Goal: Task Accomplishment & Management: Complete application form

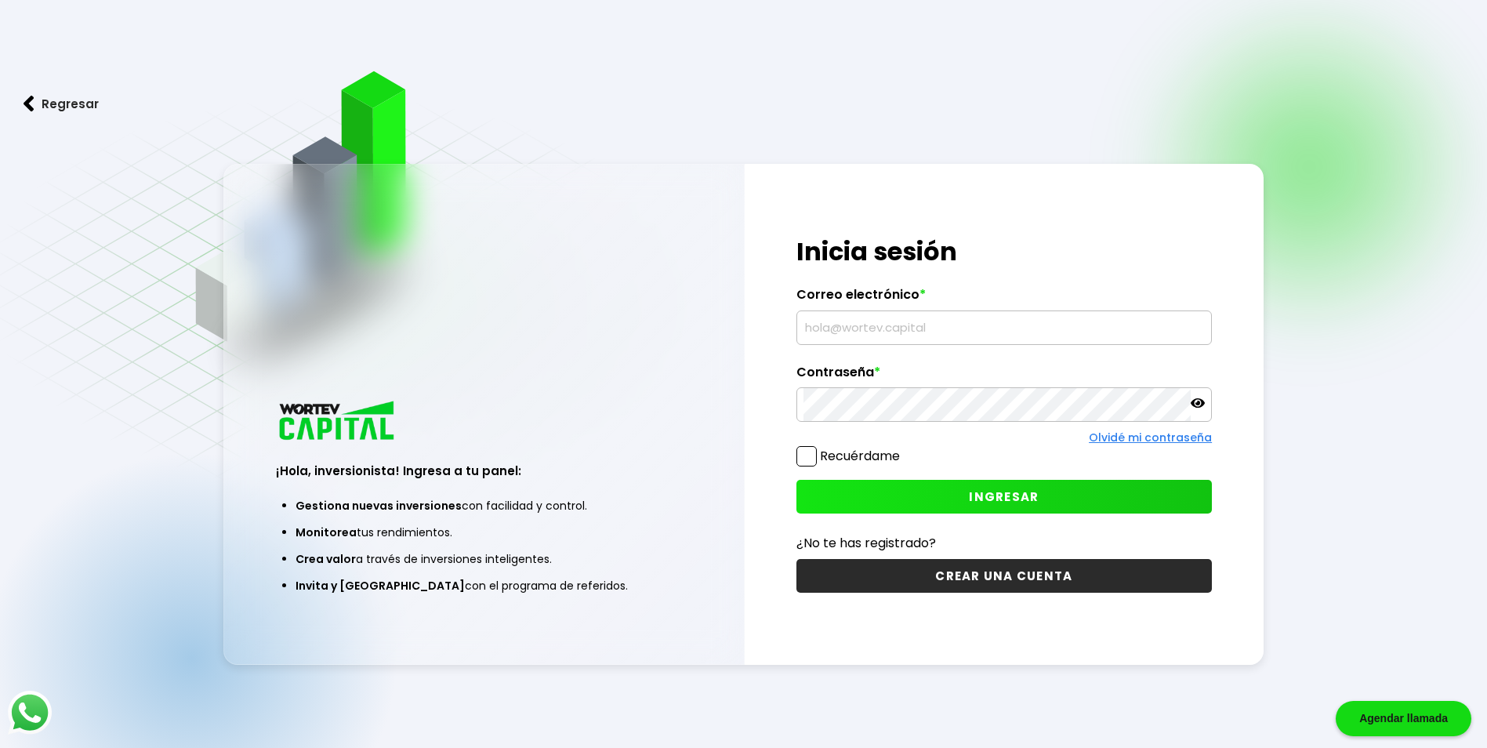
click at [947, 578] on button "CREAR UNA CUENTA" at bounding box center [1003, 576] width 415 height 34
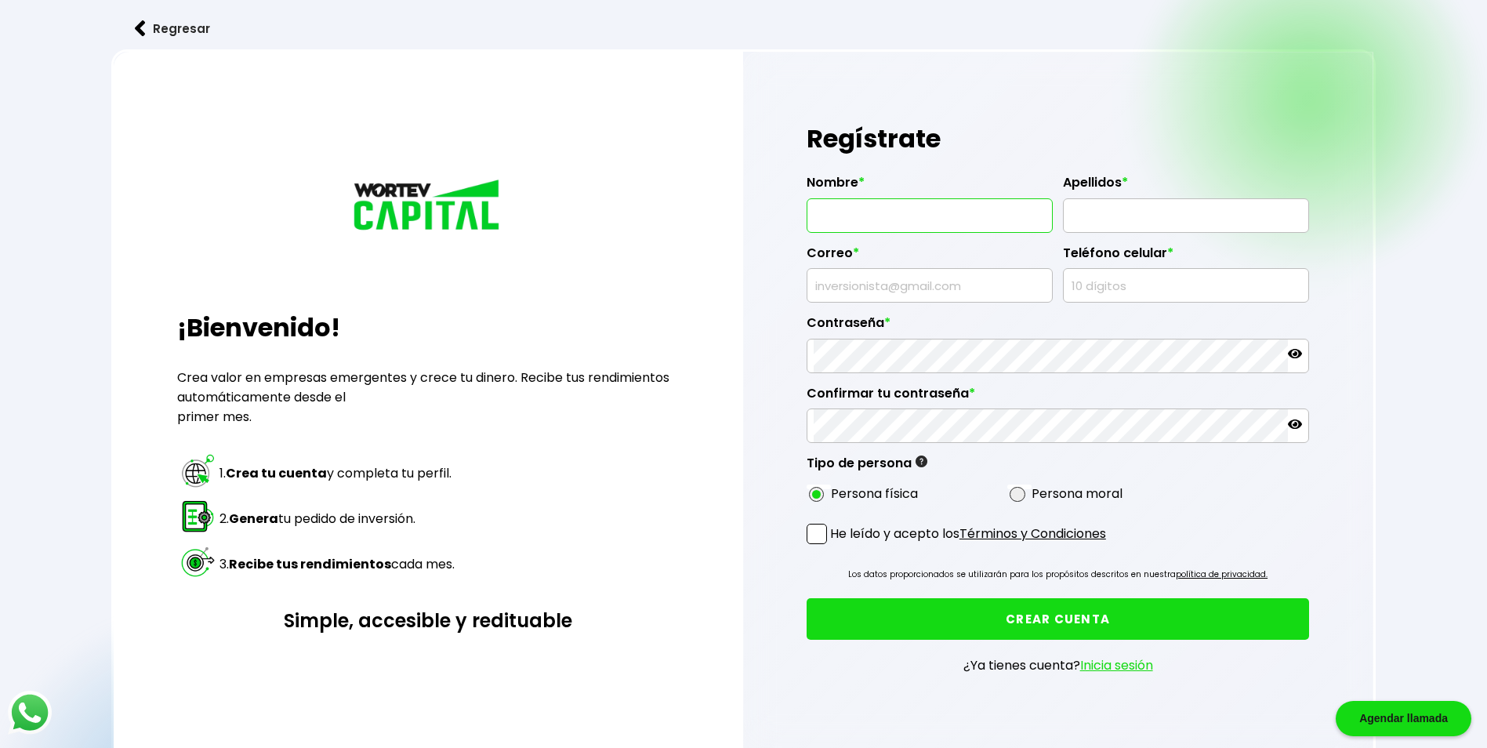
click at [857, 206] on input "text" at bounding box center [929, 215] width 232 height 33
type input "[PERSON_NAME]"
click at [888, 214] on input "[PERSON_NAME]" at bounding box center [929, 215] width 232 height 33
type input "[PERSON_NAME]"
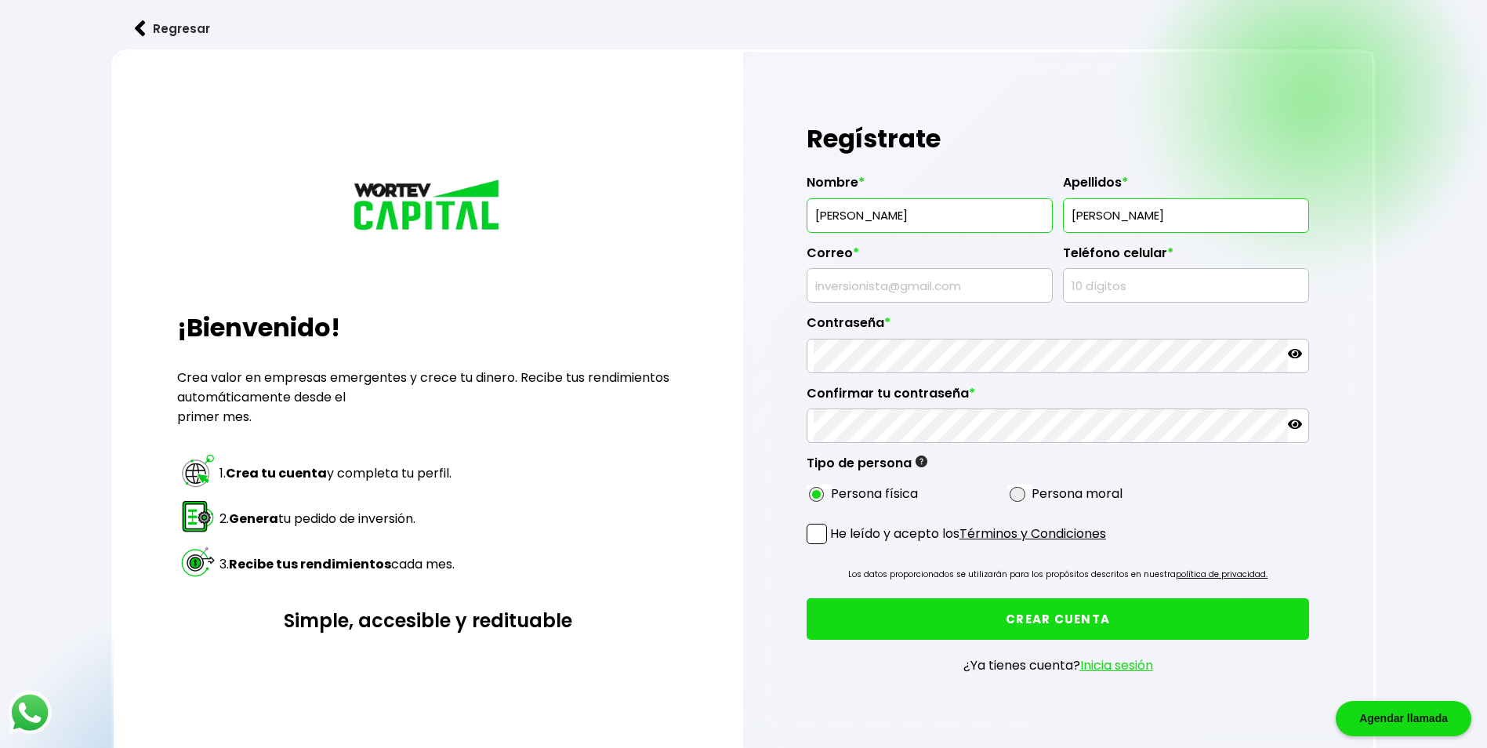
click at [878, 288] on input "text" at bounding box center [929, 285] width 232 height 33
type input "[EMAIL_ADDRESS][DOMAIN_NAME]"
click at [1114, 287] on input "text" at bounding box center [1186, 285] width 232 height 33
type input "5535563606"
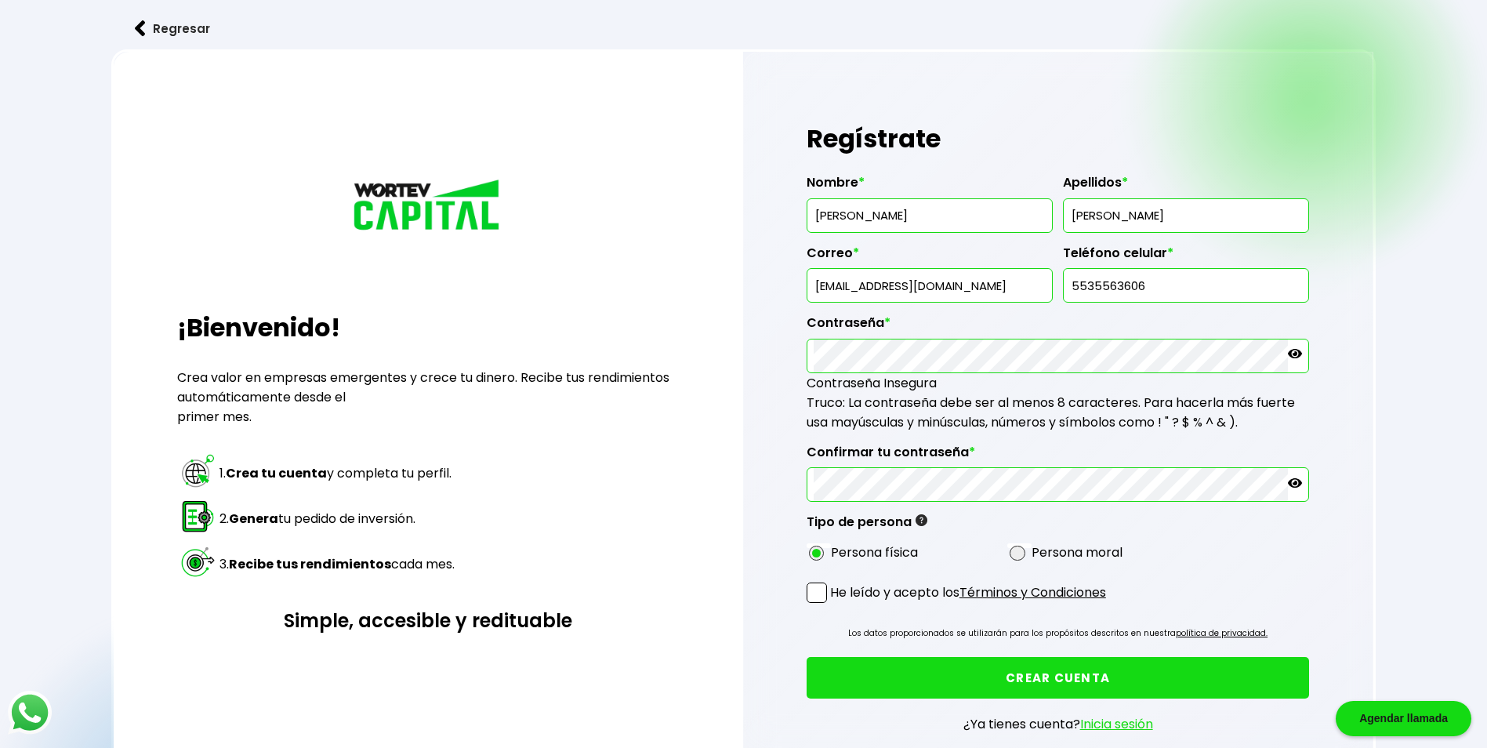
click at [1298, 351] on icon at bounding box center [1295, 353] width 14 height 14
click at [1295, 487] on icon at bounding box center [1295, 482] width 14 height 9
click at [820, 601] on span at bounding box center [816, 592] width 20 height 20
click at [833, 604] on input "He leído y acepto los Términos y Condiciones" at bounding box center [833, 604] width 0 height 0
click at [1037, 681] on button "CREAR CUENTA" at bounding box center [1057, 678] width 503 height 42
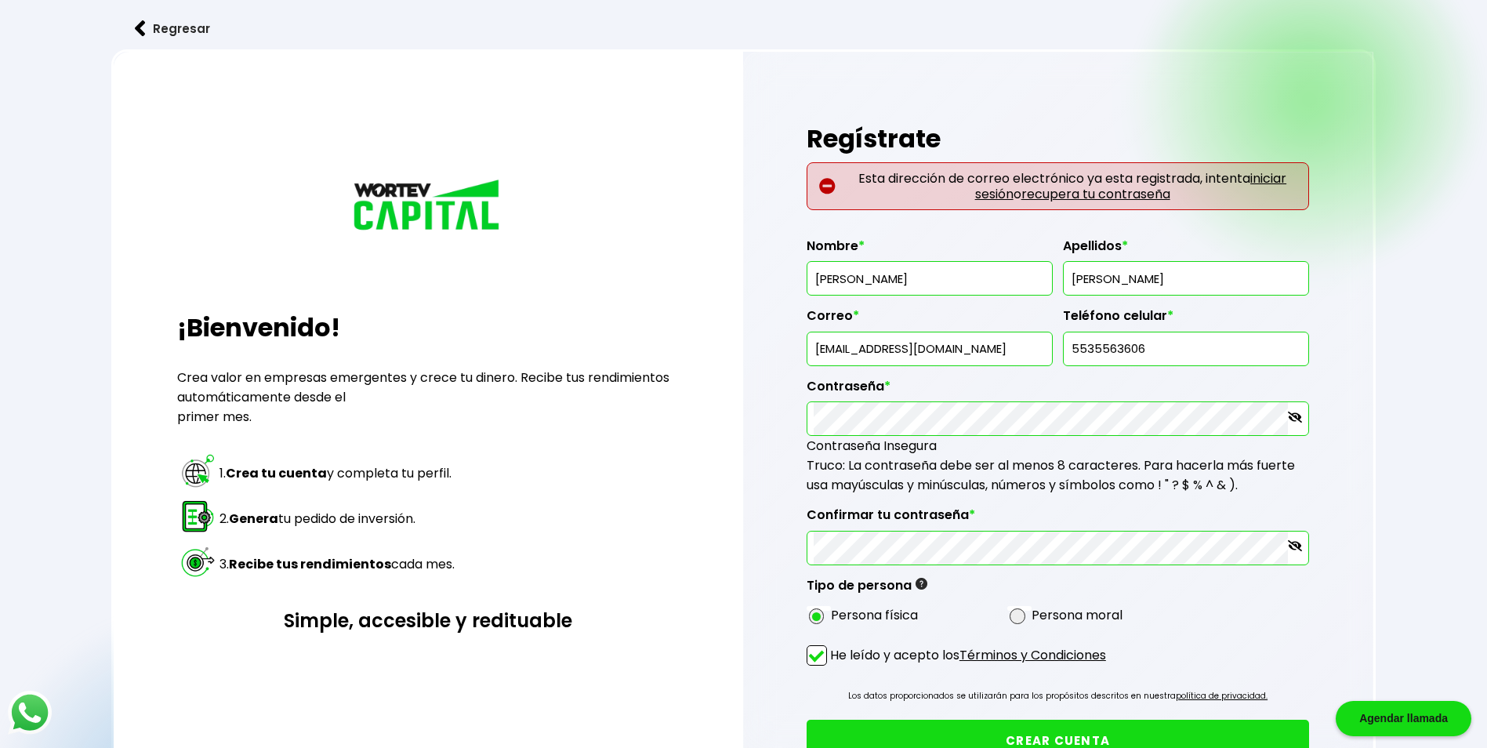
click at [993, 194] on link "iniciar sesión" at bounding box center [1131, 185] width 312 height 33
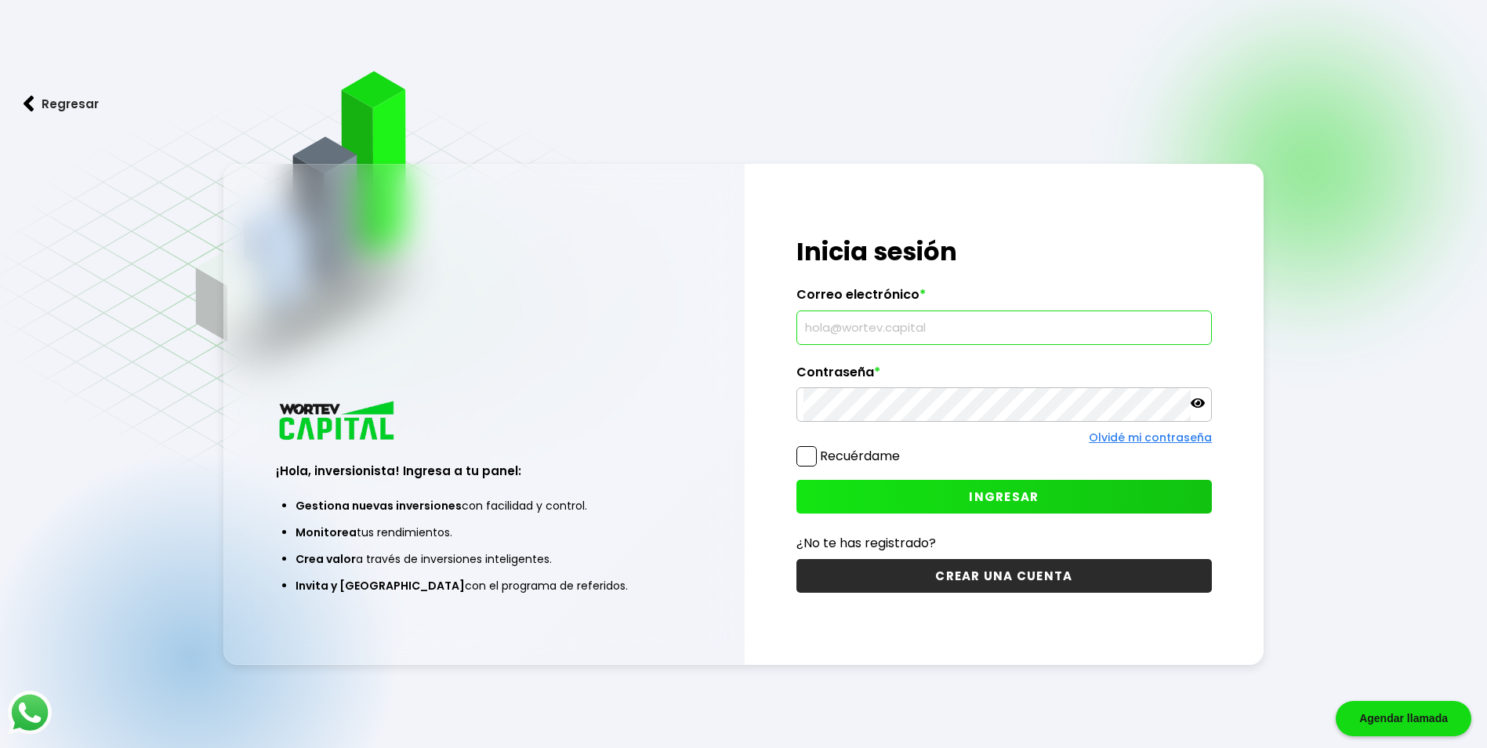
click at [1037, 336] on input "text" at bounding box center [1003, 327] width 401 height 33
type input "[EMAIL_ADDRESS][DOMAIN_NAME]"
click at [1126, 440] on link "Olvidé mi contraseña" at bounding box center [1150, 437] width 123 height 16
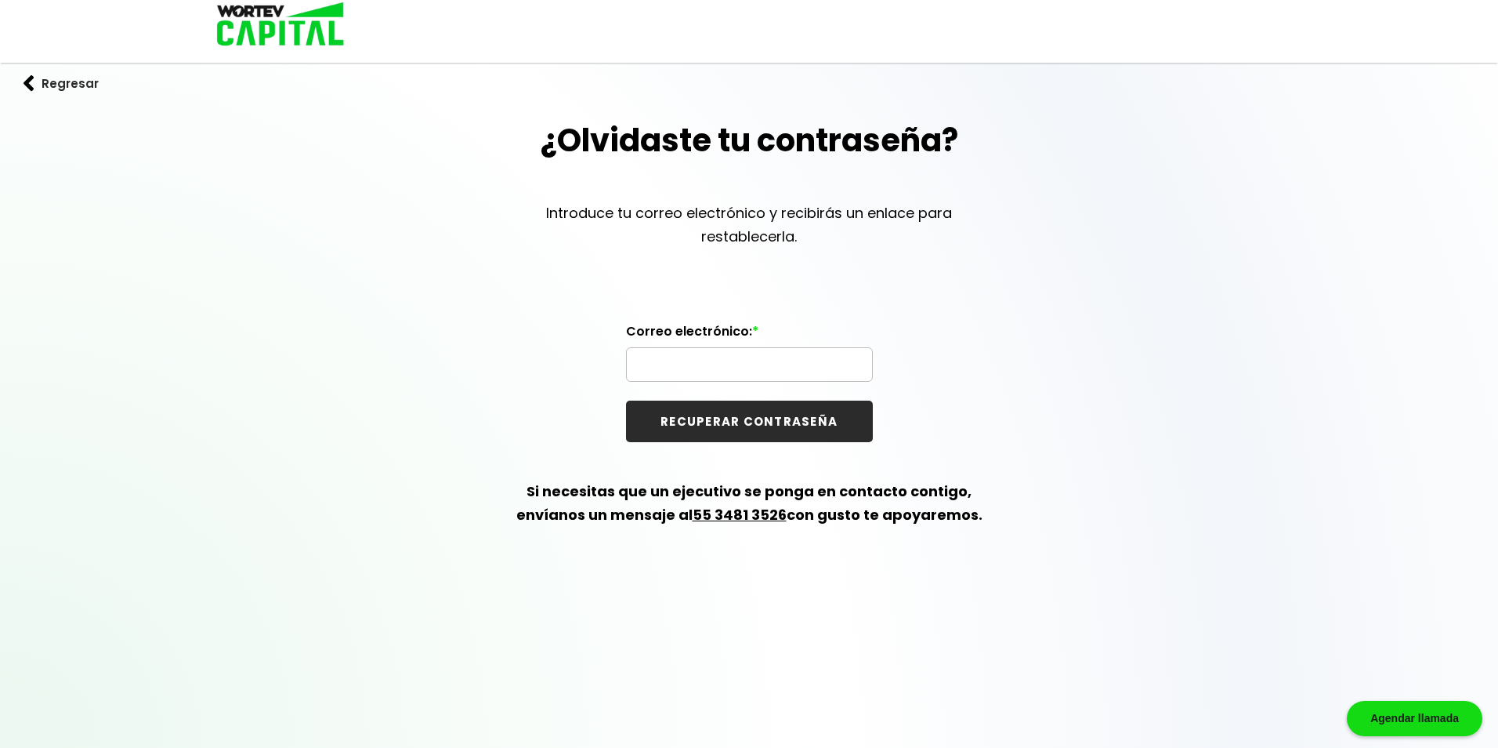
click at [727, 356] on input "text" at bounding box center [749, 364] width 233 height 33
type input "[EMAIL_ADDRESS][DOMAIN_NAME]"
click at [789, 418] on button "RECUPERAR CONTRASEÑA" at bounding box center [749, 421] width 247 height 42
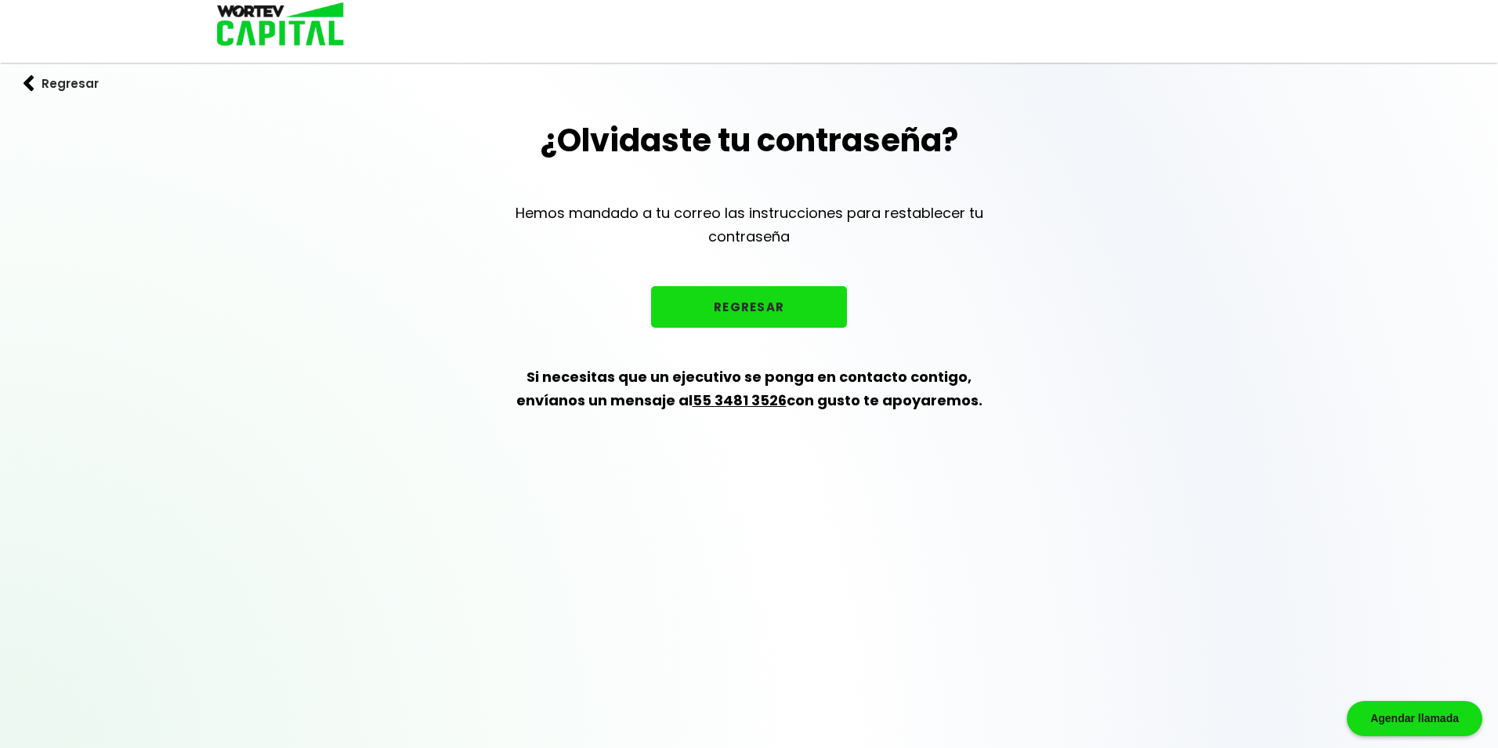
click at [778, 285] on div "¿Olvidaste tu contraseña? Hemos mandado a tu correo las instrucciones para rest…" at bounding box center [749, 283] width 1498 height 333
click at [783, 306] on button "REGRESAR" at bounding box center [749, 307] width 196 height 42
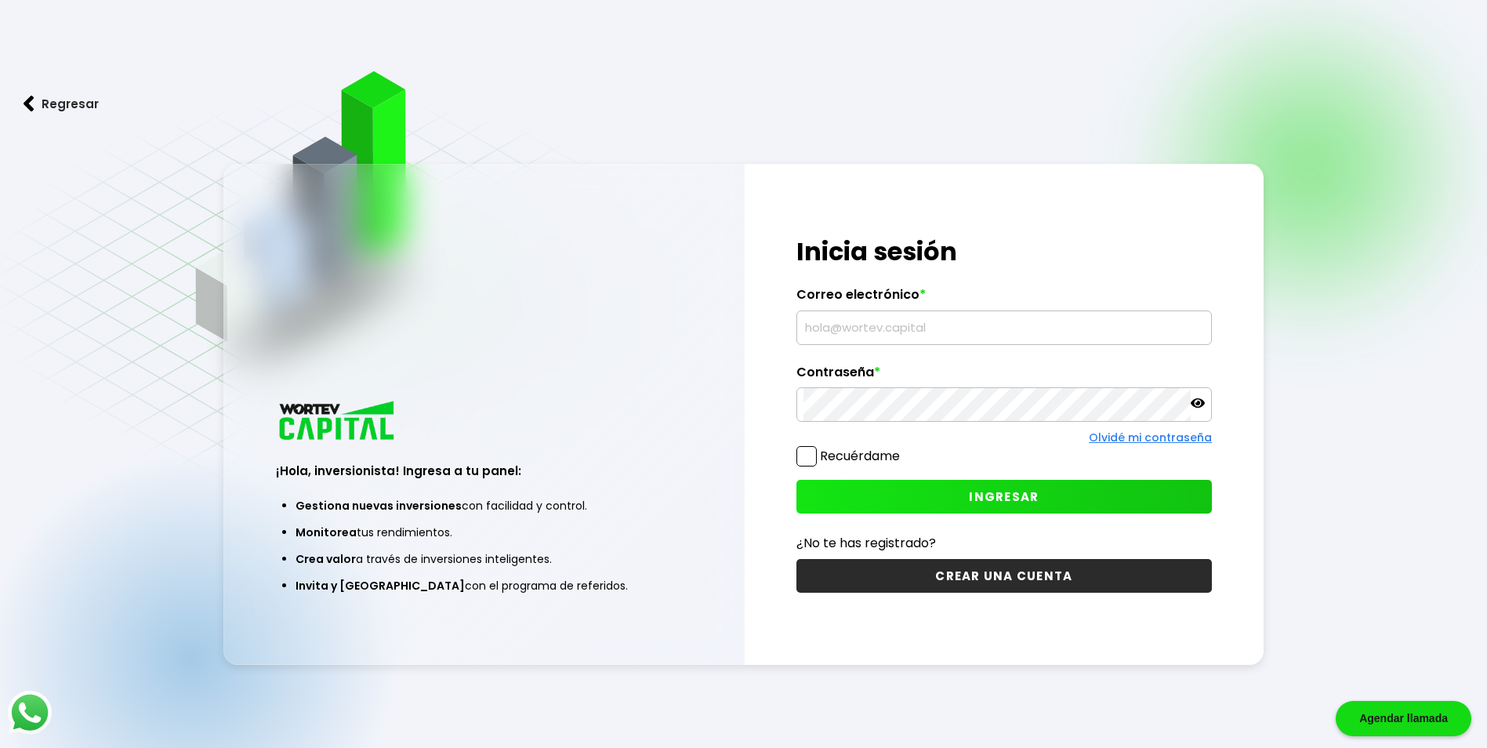
click at [871, 335] on input "text" at bounding box center [1003, 327] width 401 height 33
type input "[EMAIL_ADDRESS][DOMAIN_NAME]"
click at [940, 502] on button "INGRESAR" at bounding box center [1003, 497] width 415 height 34
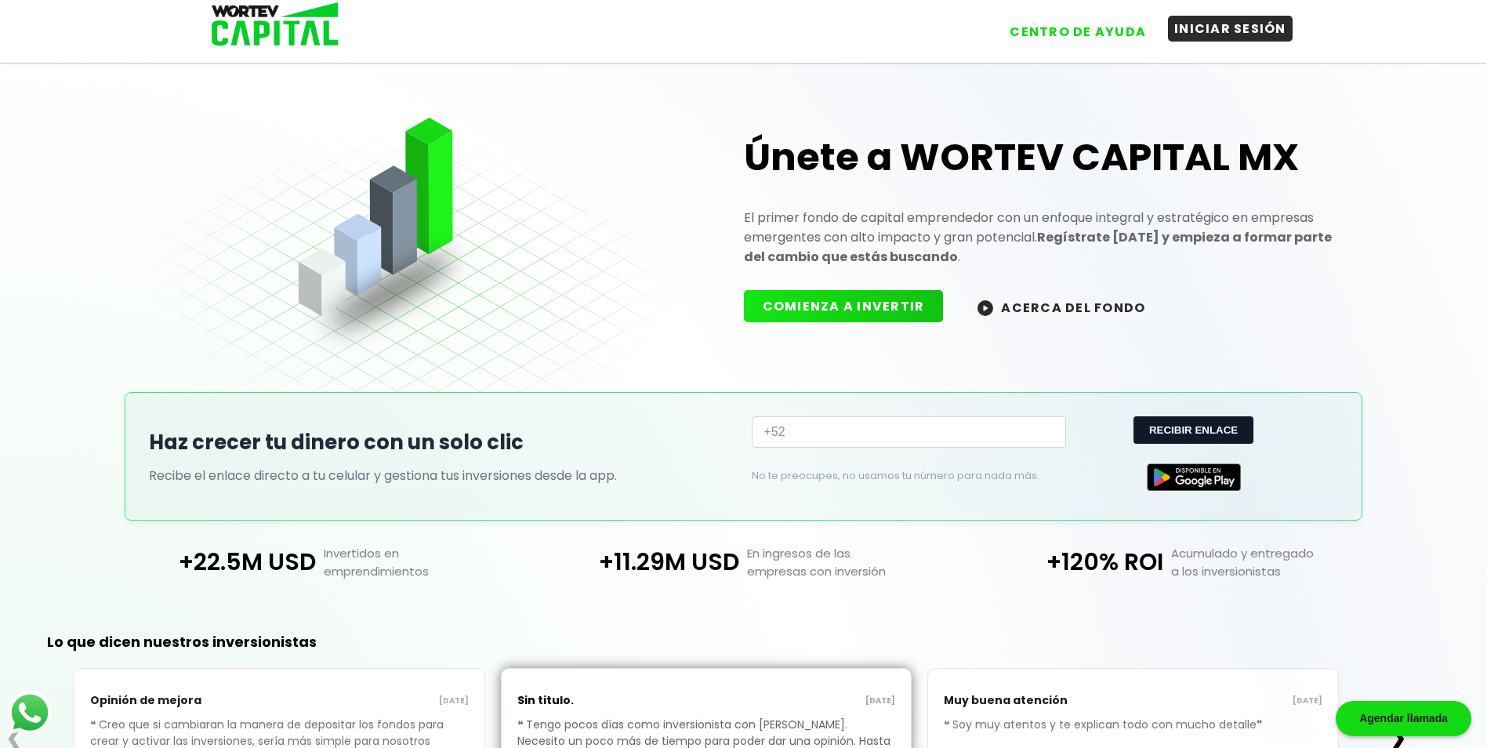
click at [1217, 34] on button "INICIAR SESIÓN" at bounding box center [1230, 29] width 125 height 26
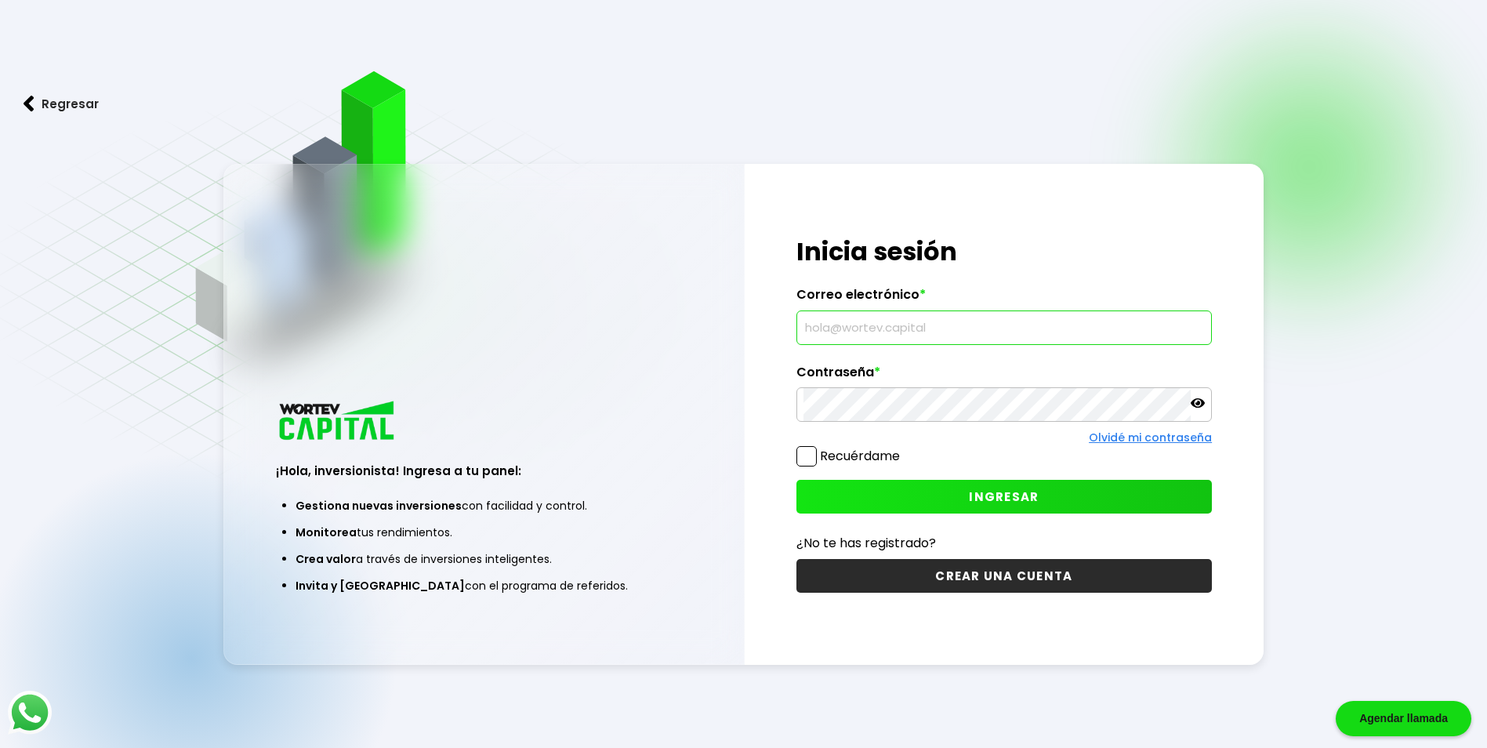
click at [935, 330] on input "text" at bounding box center [1003, 327] width 401 height 33
type input "[EMAIL_ADDRESS][DOMAIN_NAME]"
click at [927, 502] on button "INGRESAR" at bounding box center [1003, 497] width 415 height 34
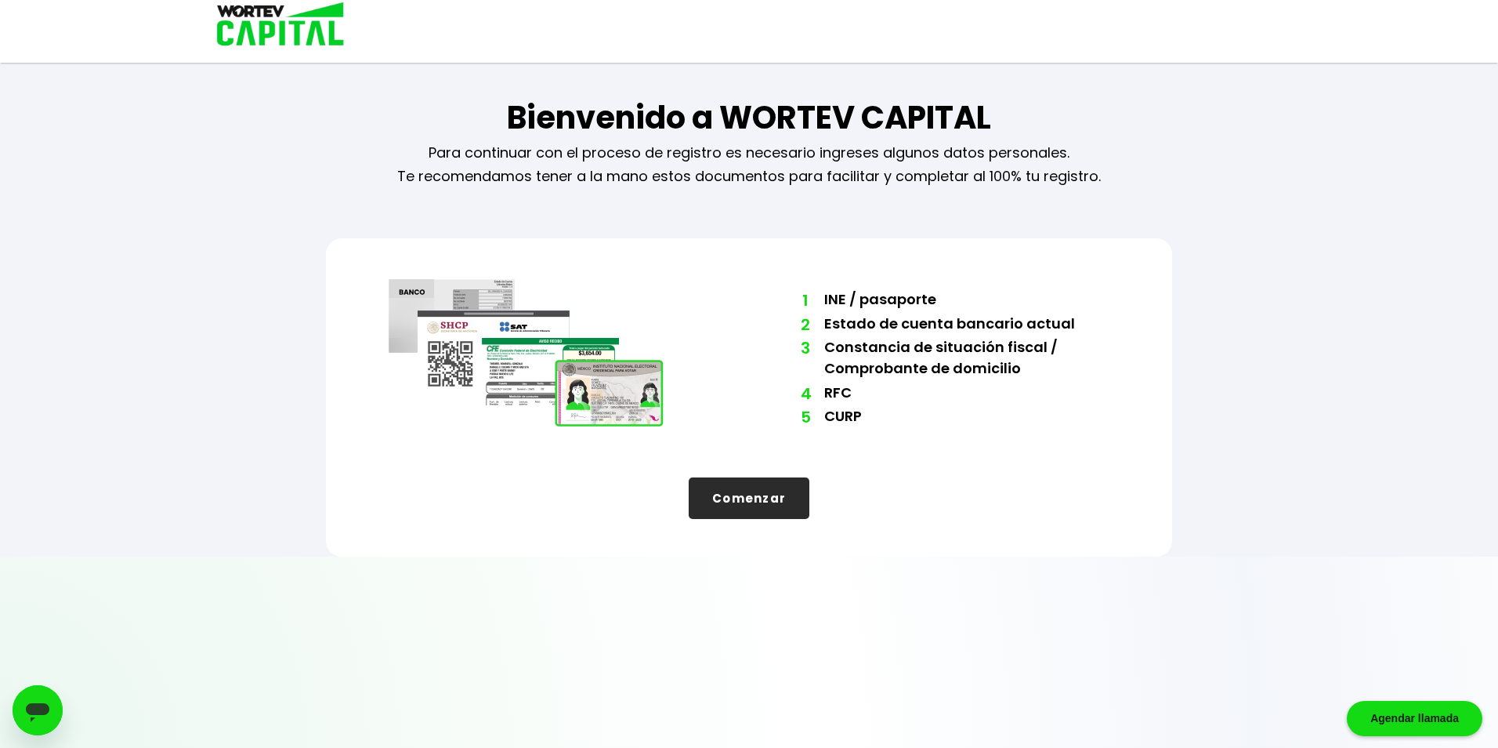
click at [756, 501] on button "Comenzar" at bounding box center [749, 498] width 121 height 42
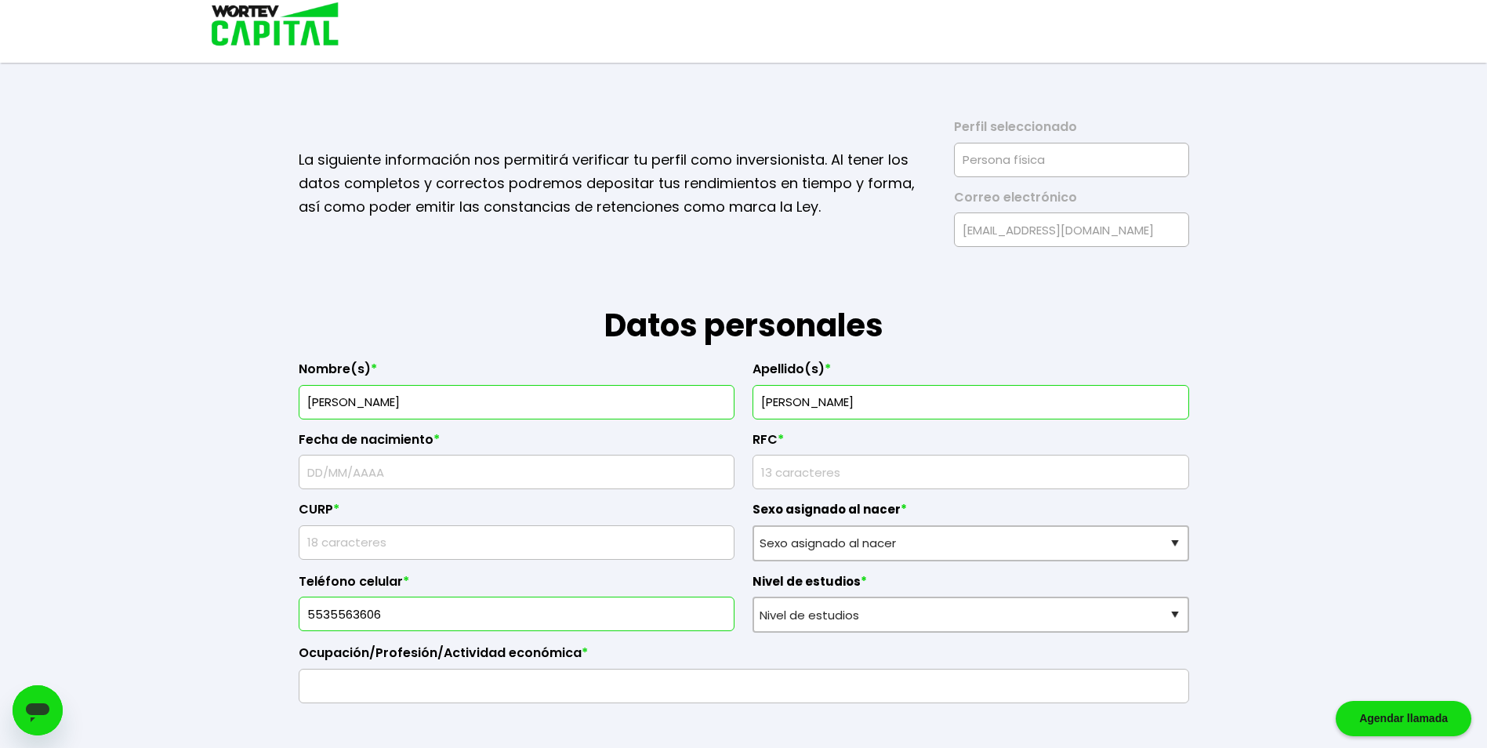
click at [469, 412] on input "[PERSON_NAME]" at bounding box center [517, 402] width 422 height 33
type input "[PERSON_NAME]"
click at [866, 401] on input "[PERSON_NAME]" at bounding box center [970, 402] width 422 height 33
type input "[PERSON_NAME]"
click at [626, 485] on input "text" at bounding box center [517, 471] width 422 height 33
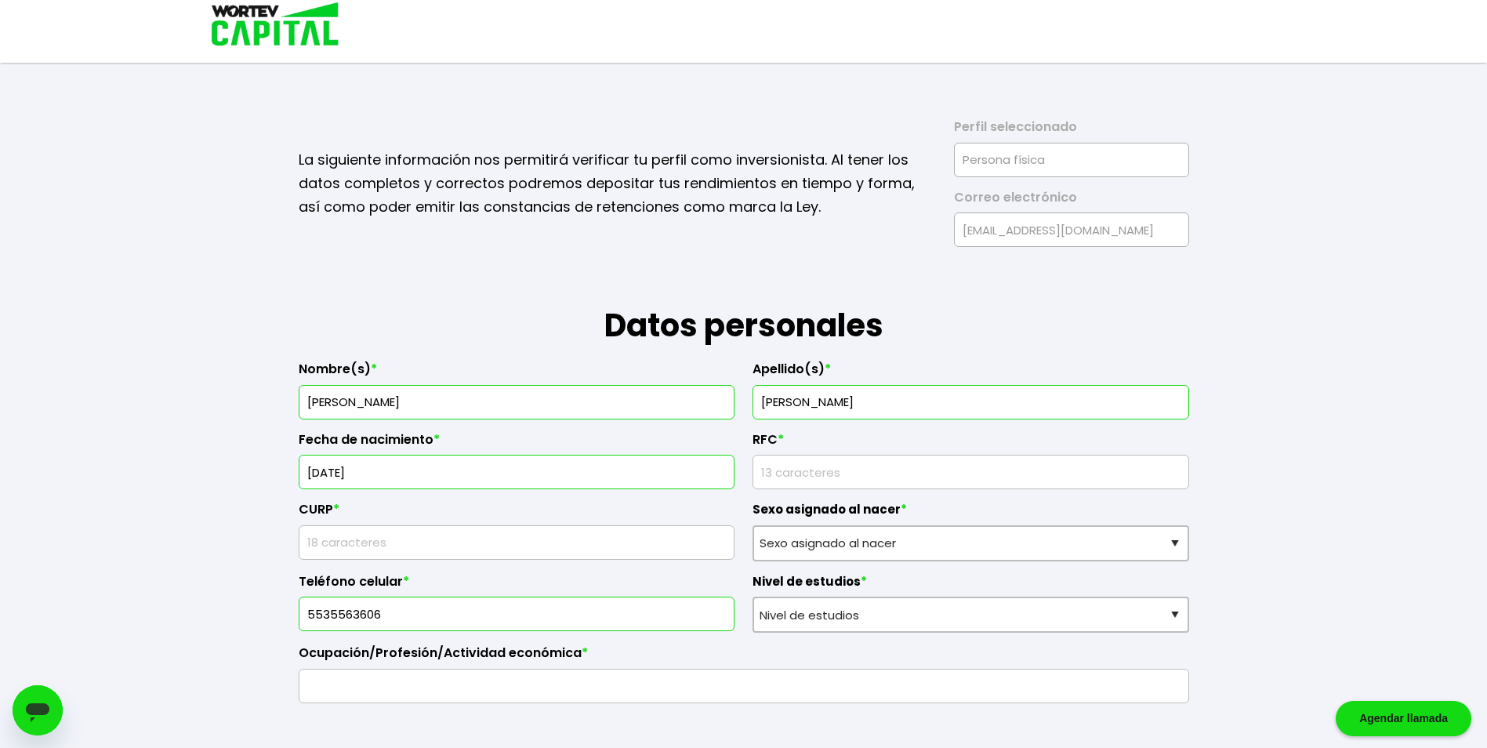
type input "[DATE]"
click at [816, 470] on input "rfc" at bounding box center [970, 471] width 422 height 33
type input "VAHD820710CZ4"
click at [647, 544] on input "text" at bounding box center [517, 542] width 422 height 33
type input "VAHD820710HDFZRR09"
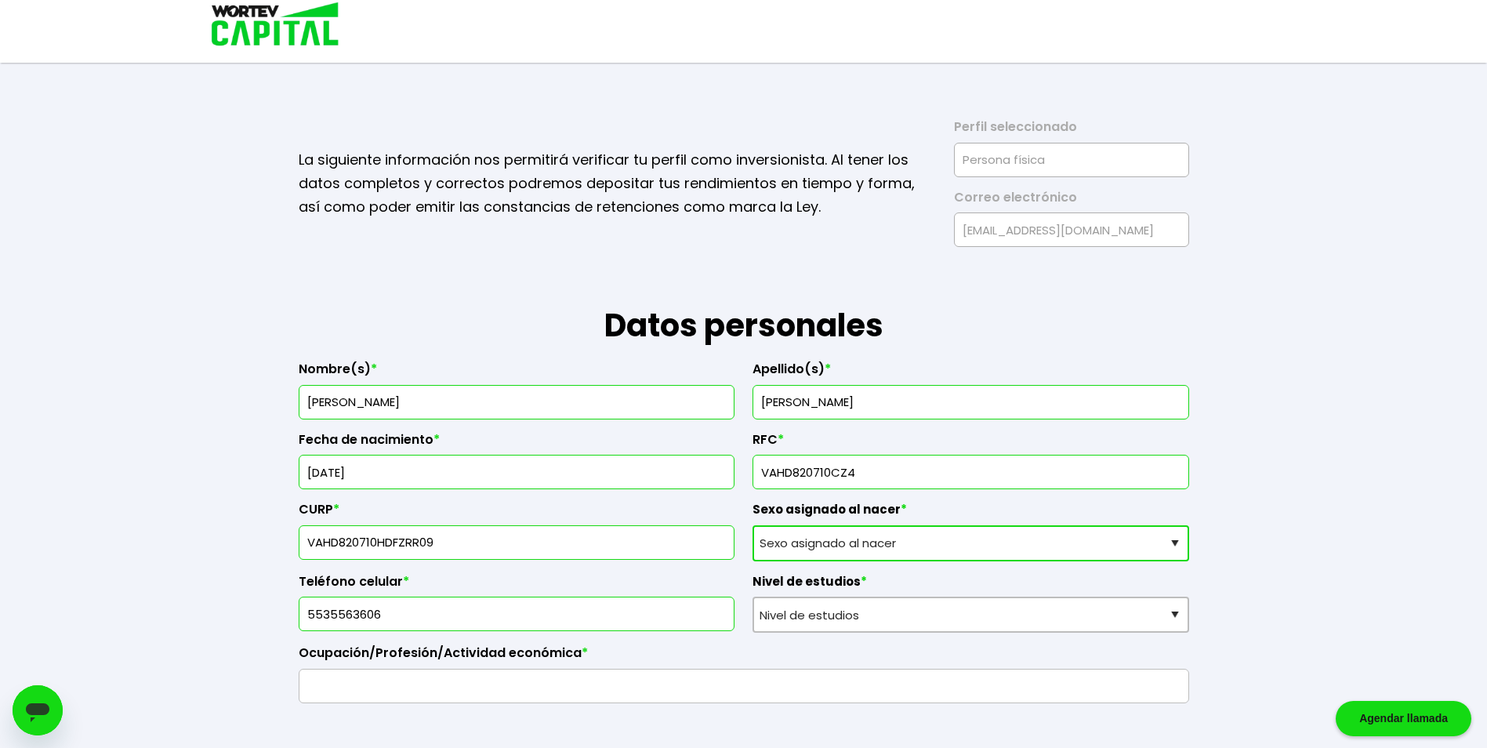
click at [975, 547] on select "Sexo asignado al nacer Hombre Mujer Prefiero no contestar" at bounding box center [970, 543] width 437 height 36
select select "Hombre"
click at [752, 525] on select "Sexo asignado al nacer Hombre Mujer Prefiero no contestar" at bounding box center [970, 543] width 437 height 36
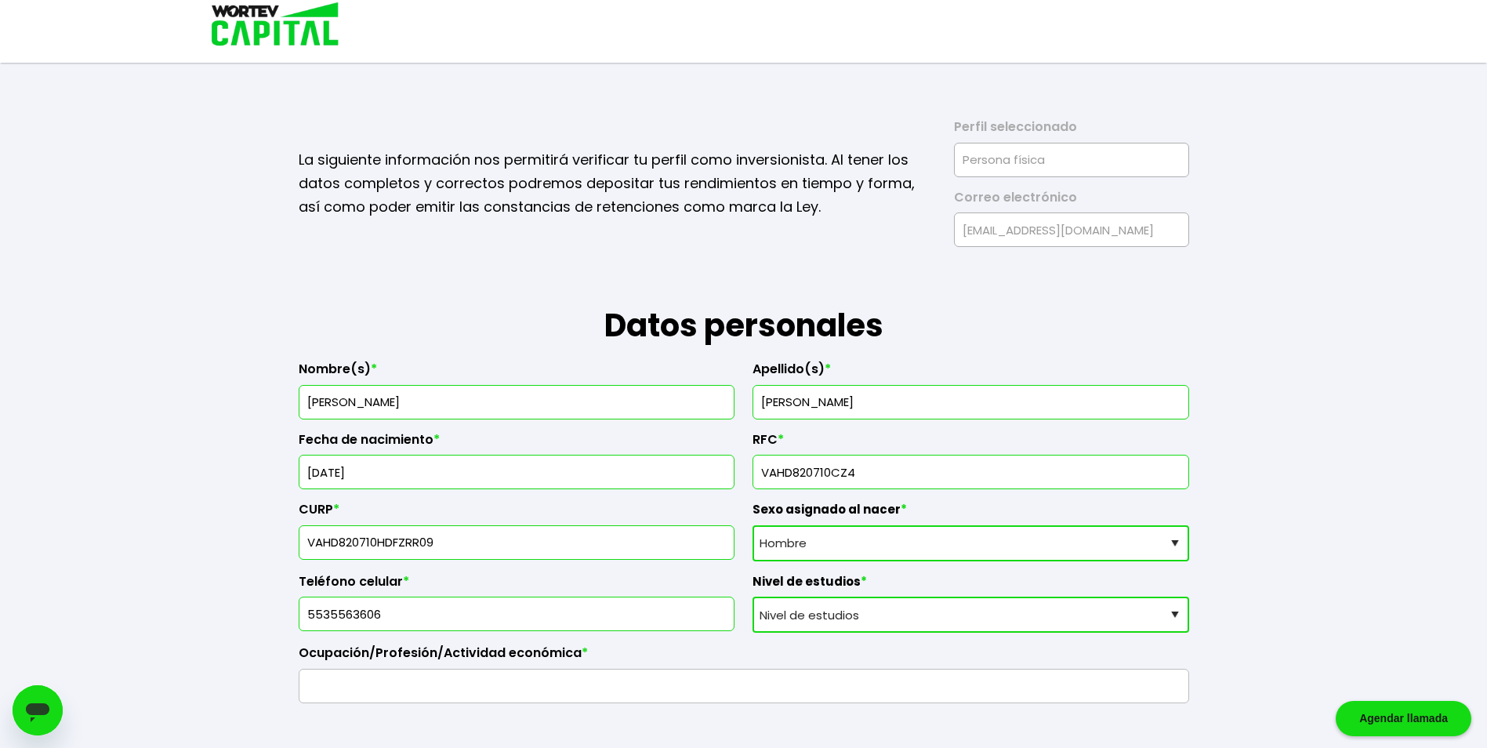
click at [858, 617] on select "Nivel de estudios Primaria Secundaria Bachillerato Licenciatura Posgrado" at bounding box center [970, 614] width 437 height 36
select select "Licenciatura"
click at [752, 596] on select "Nivel de estudios Primaria Secundaria Bachillerato Licenciatura Posgrado" at bounding box center [970, 614] width 437 height 36
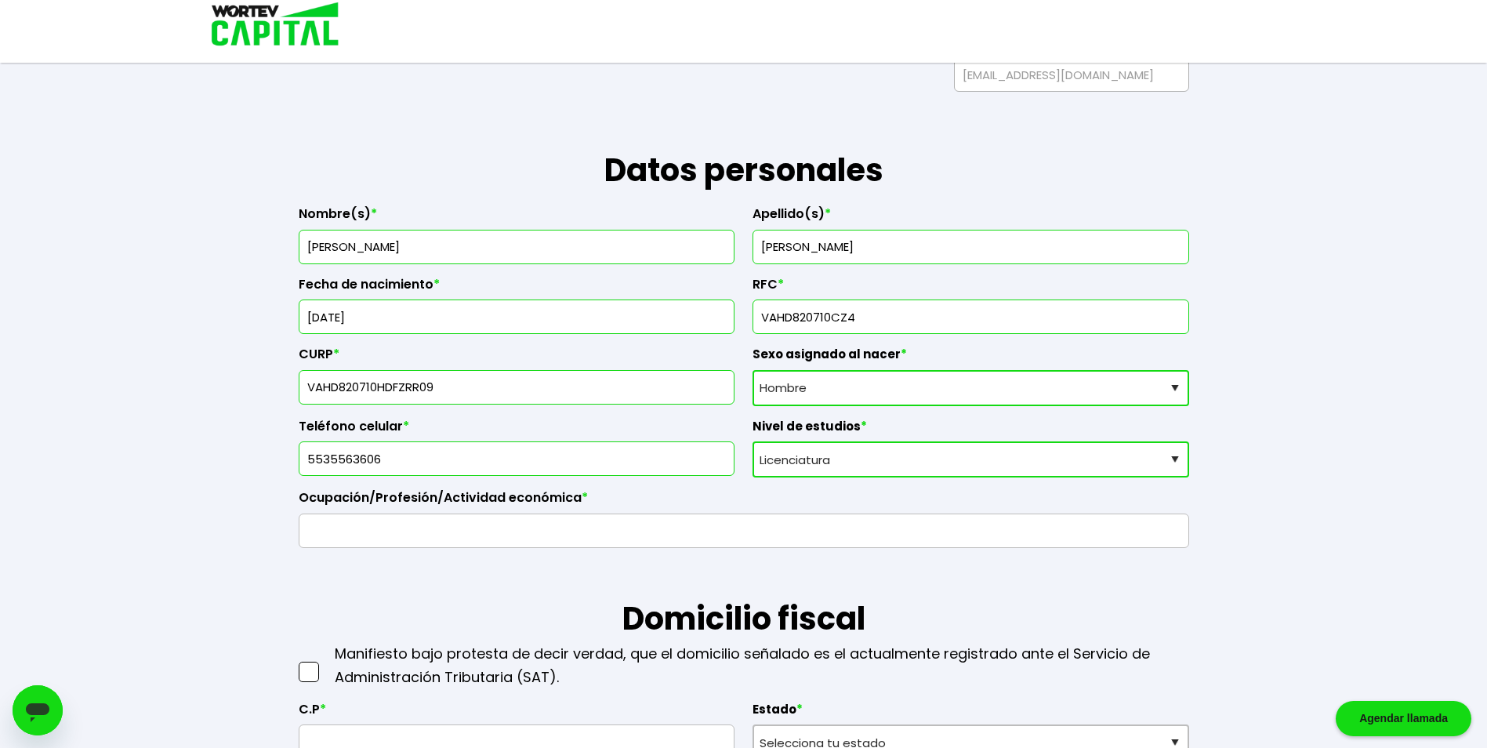
scroll to position [157, 0]
click at [650, 531] on input "text" at bounding box center [744, 529] width 876 height 33
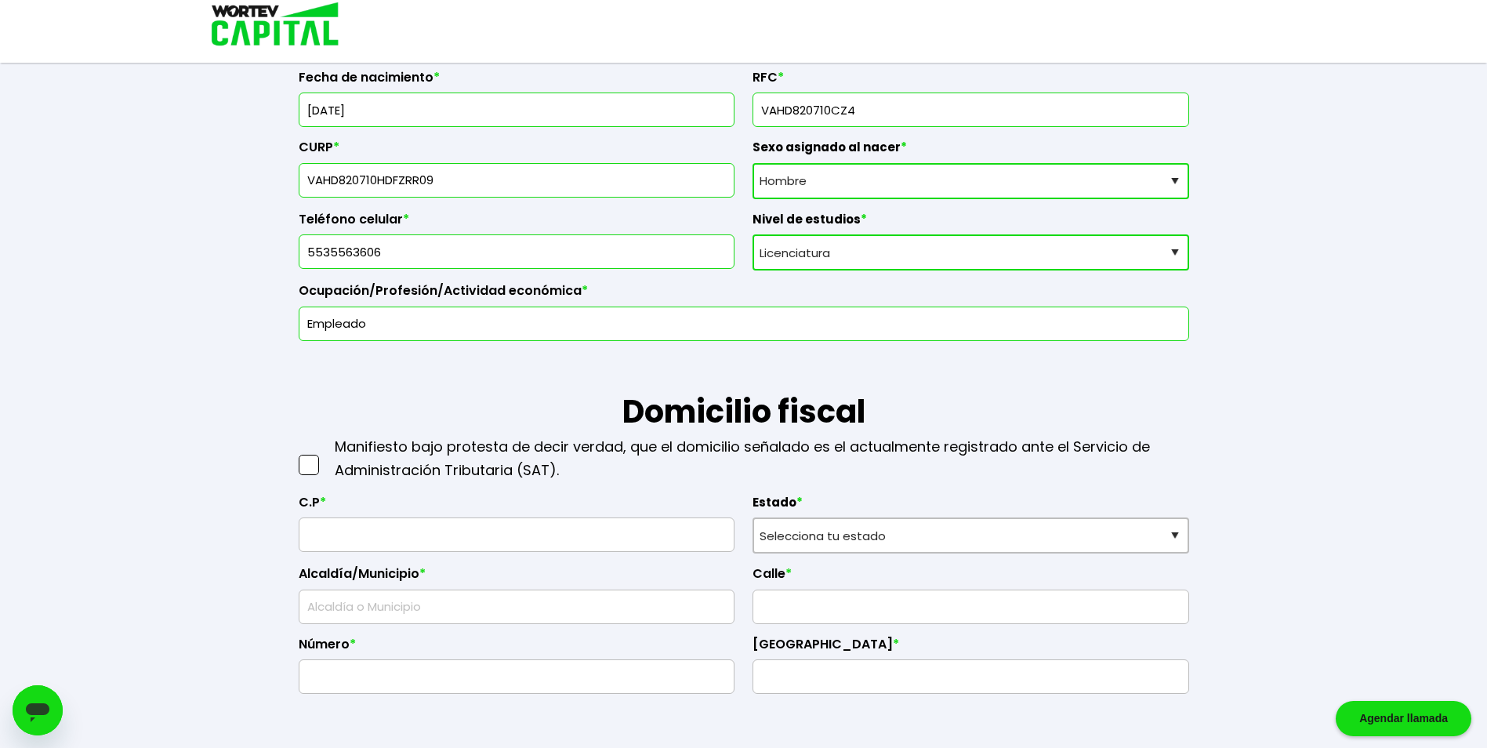
scroll to position [392, 0]
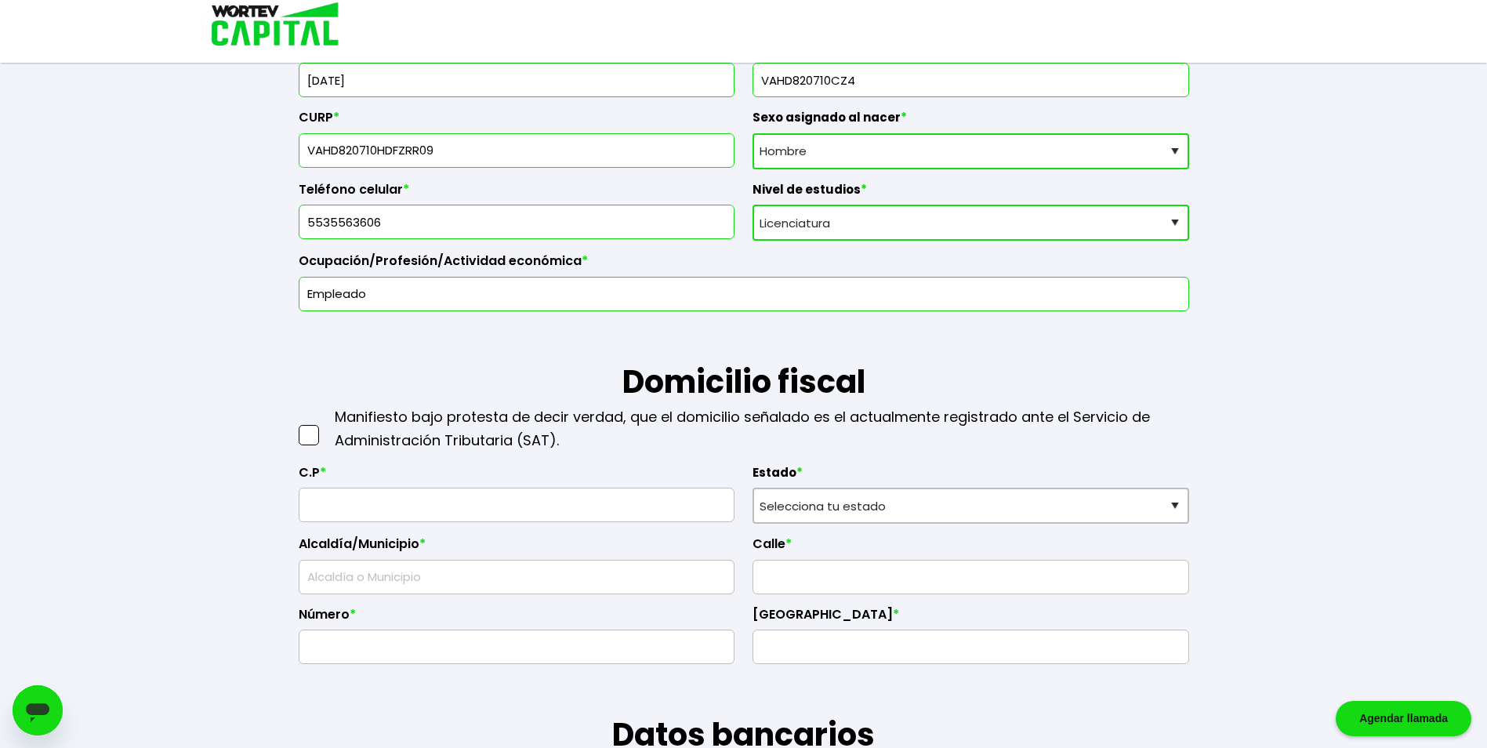
type input "Empleado"
click at [306, 440] on span at bounding box center [309, 435] width 20 height 20
click at [325, 427] on input "checkbox" at bounding box center [325, 427] width 0 height 0
click at [340, 506] on input "text" at bounding box center [517, 504] width 422 height 33
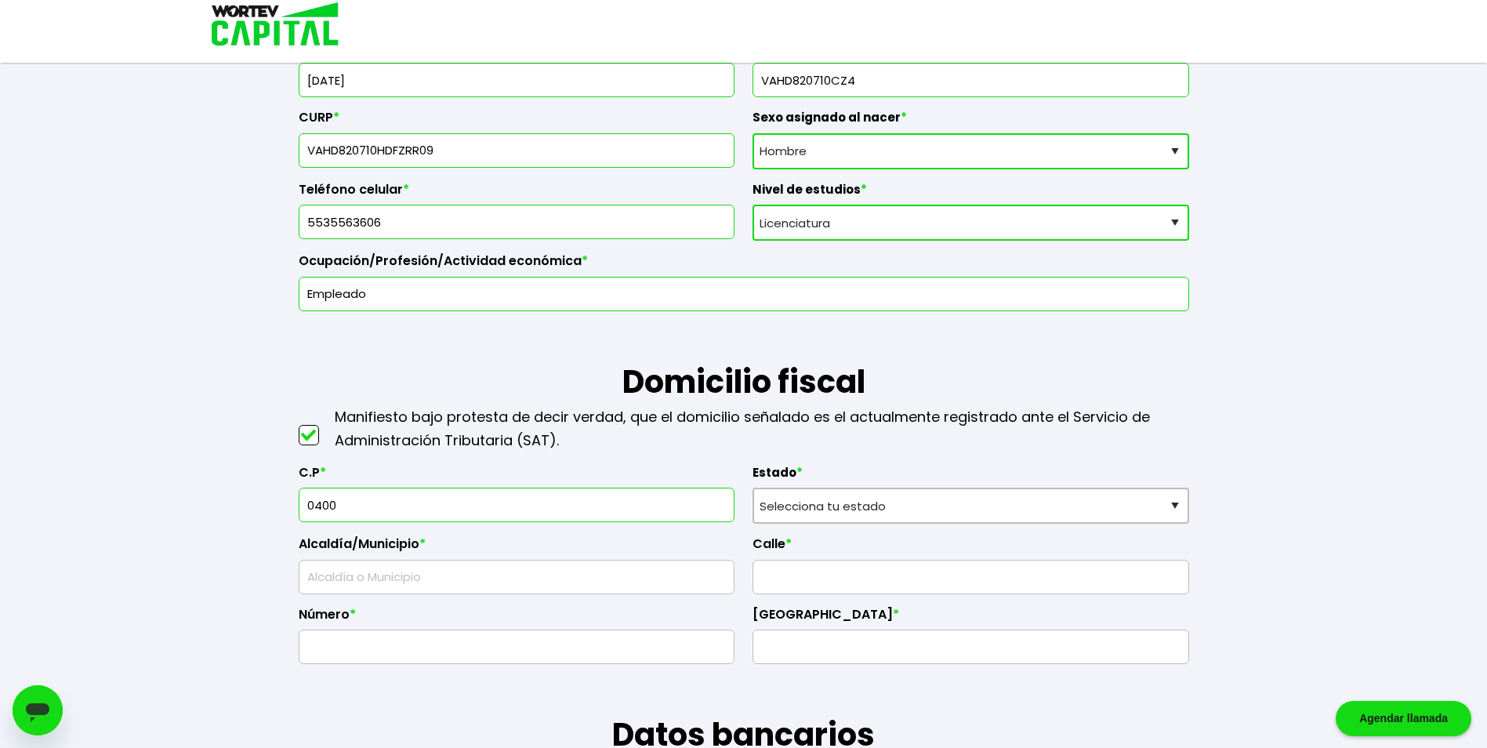
type input "04000"
select select "DF"
type input "Coyoacán"
type input "[GEOGRAPHIC_DATA]"
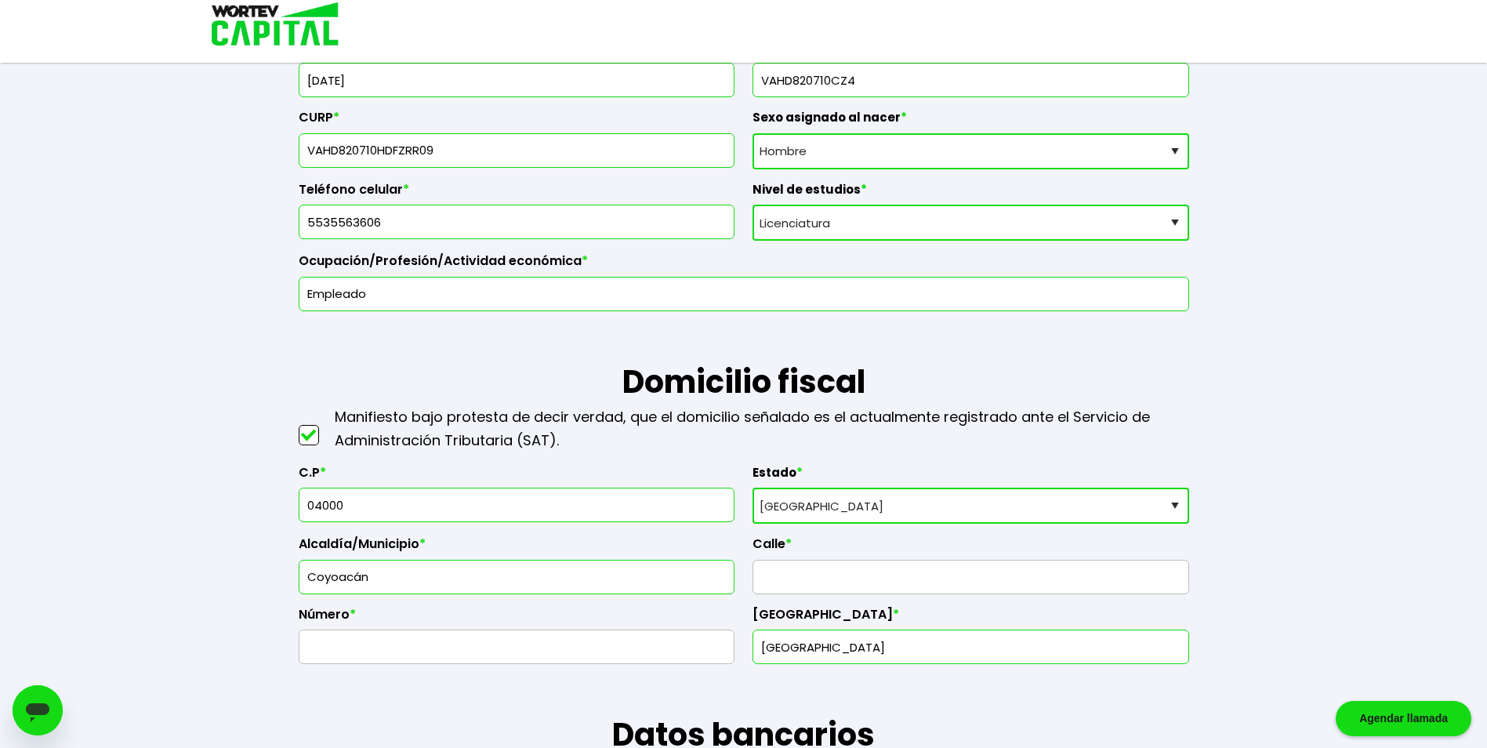
type input "04000"
click at [792, 585] on input "text" at bounding box center [970, 576] width 422 height 33
type input "Presidente [PERSON_NAME]"
click at [694, 645] on input "text" at bounding box center [517, 646] width 422 height 33
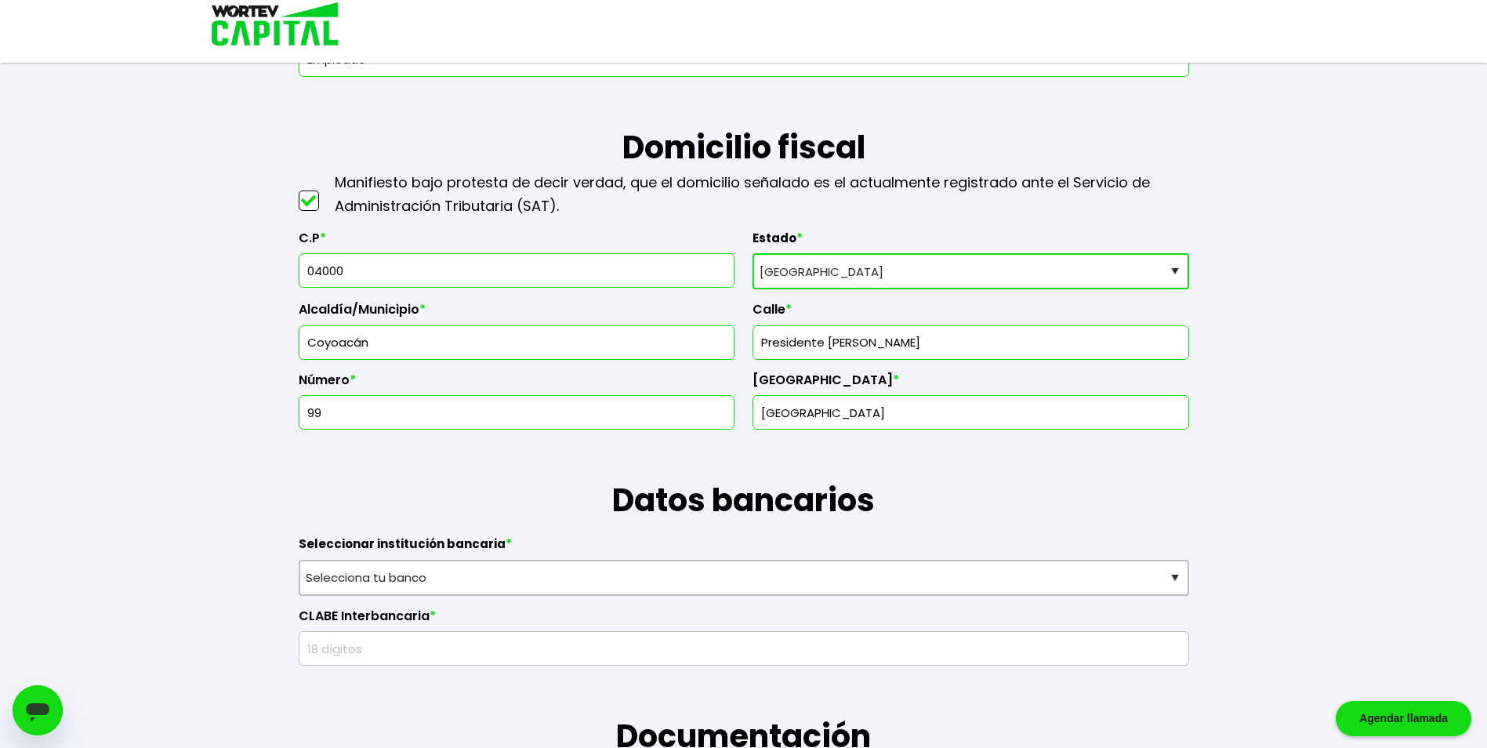
scroll to position [627, 0]
type input "99"
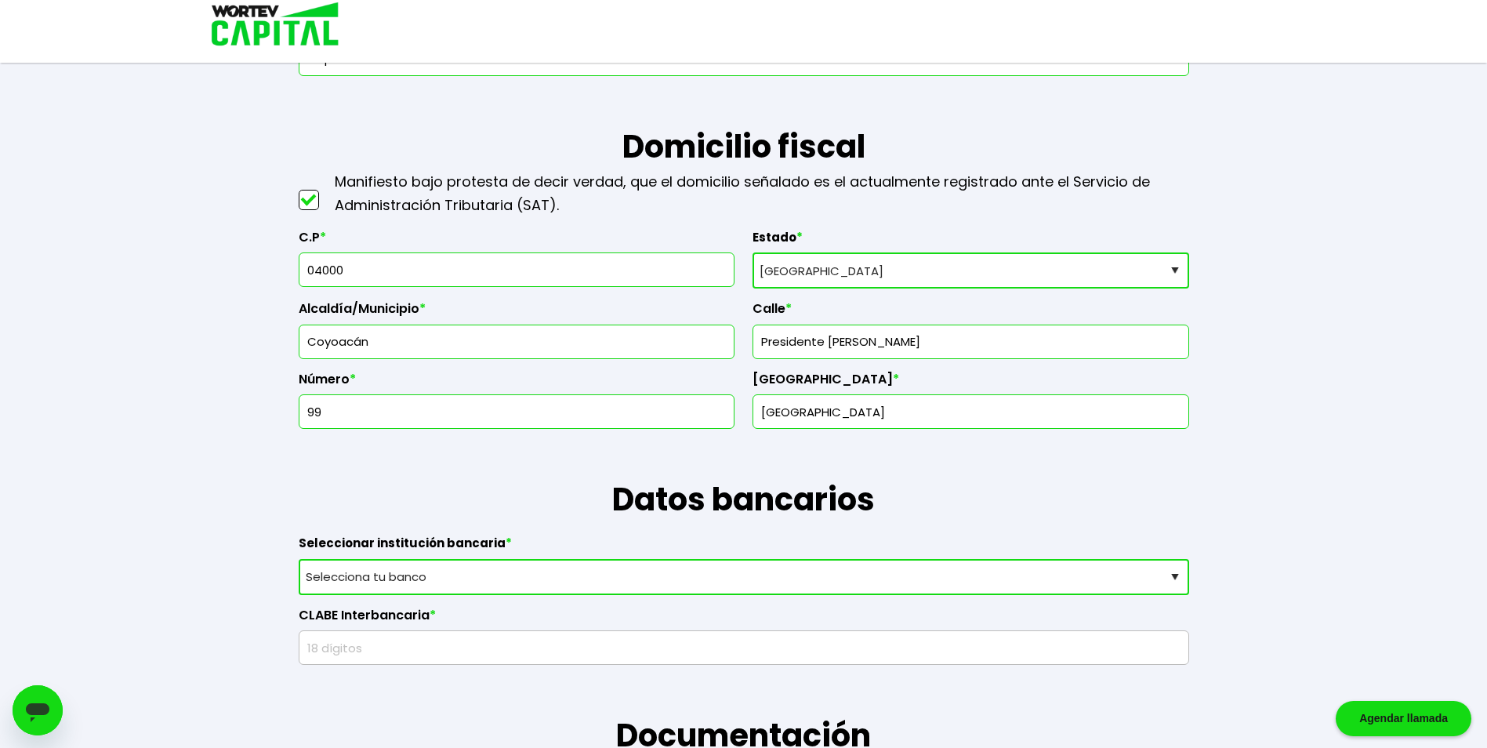
click at [694, 584] on select "Selecciona tu banco ABC Capital Actinver Afirme Albo ASP Banamex Banbajio Banco…" at bounding box center [744, 577] width 890 height 36
click at [835, 584] on select "Selecciona tu banco ABC Capital Actinver Afirme Albo ASP Banamex Banbajio Banco…" at bounding box center [744, 577] width 890 height 36
select select "Santander"
click at [299, 559] on select "Selecciona tu banco ABC Capital Actinver Afirme Albo ASP Banamex Banbajio Banco…" at bounding box center [744, 577] width 890 height 36
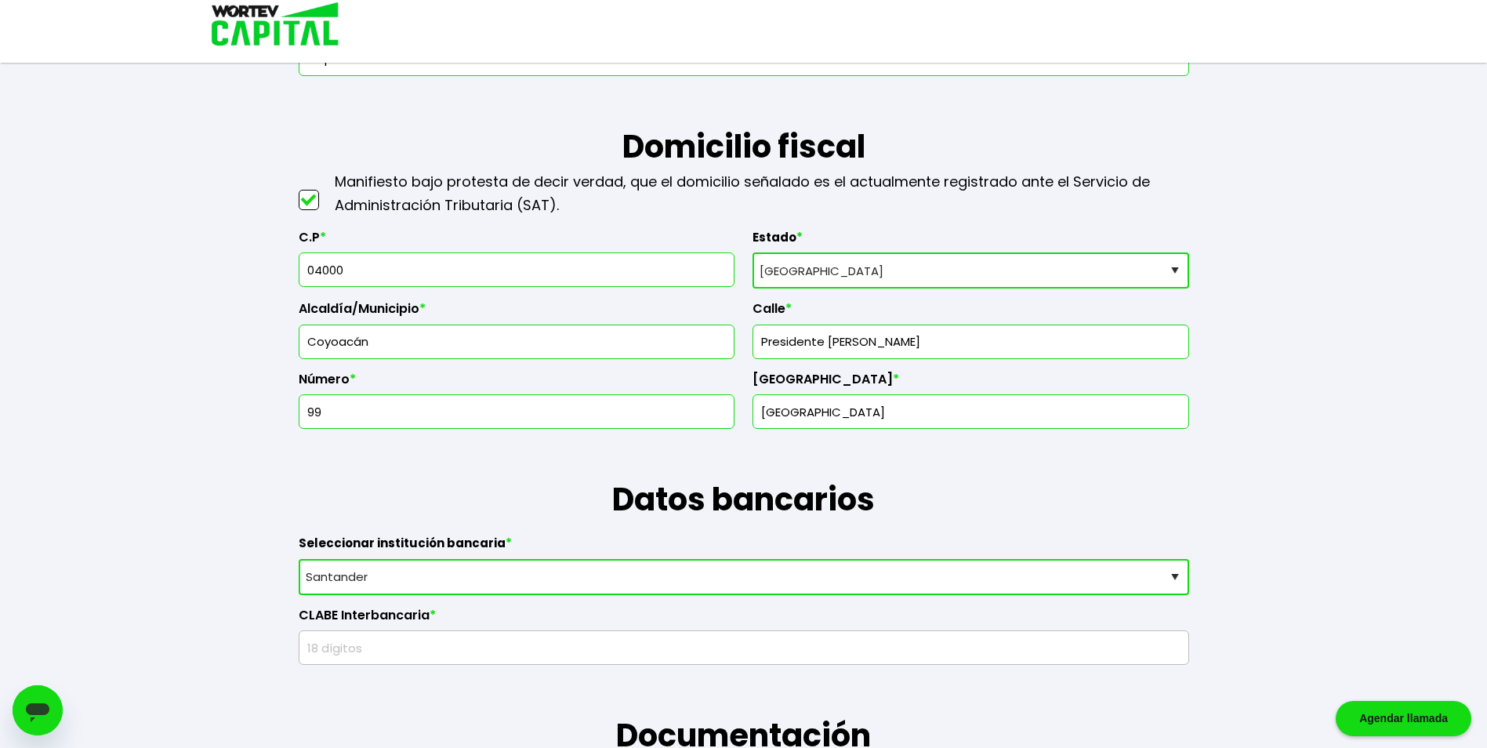
click at [587, 654] on input "text" at bounding box center [744, 647] width 876 height 33
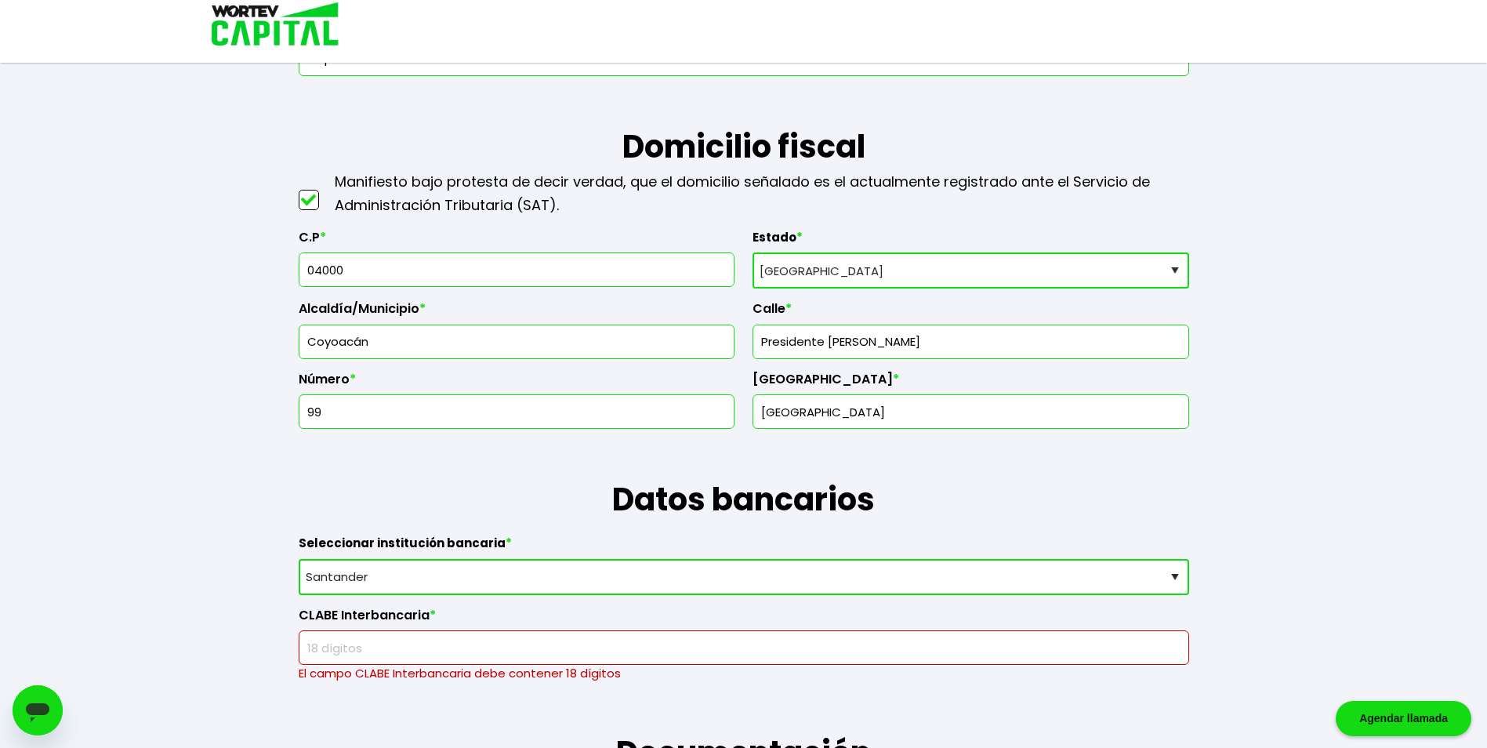
paste input "014180567141292058"
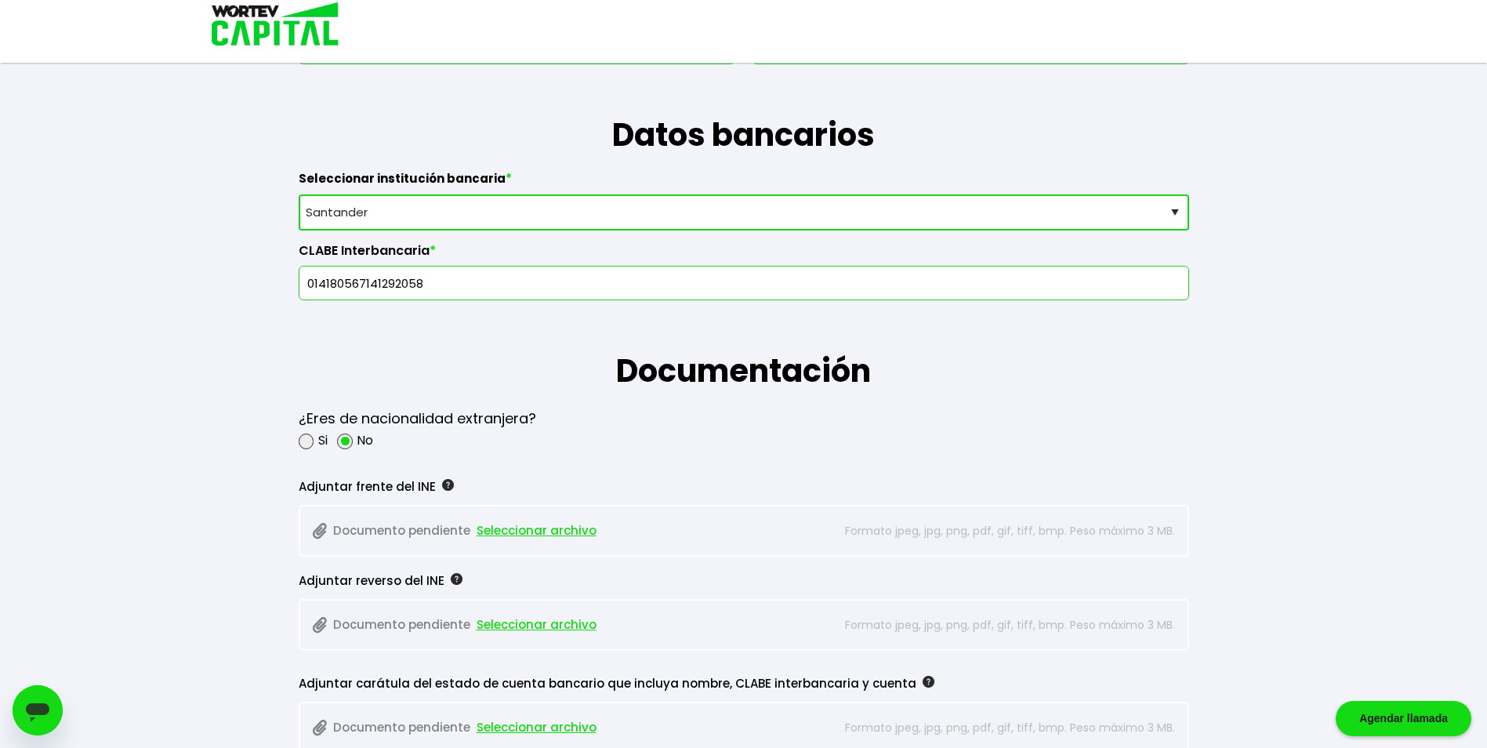
scroll to position [1019, 0]
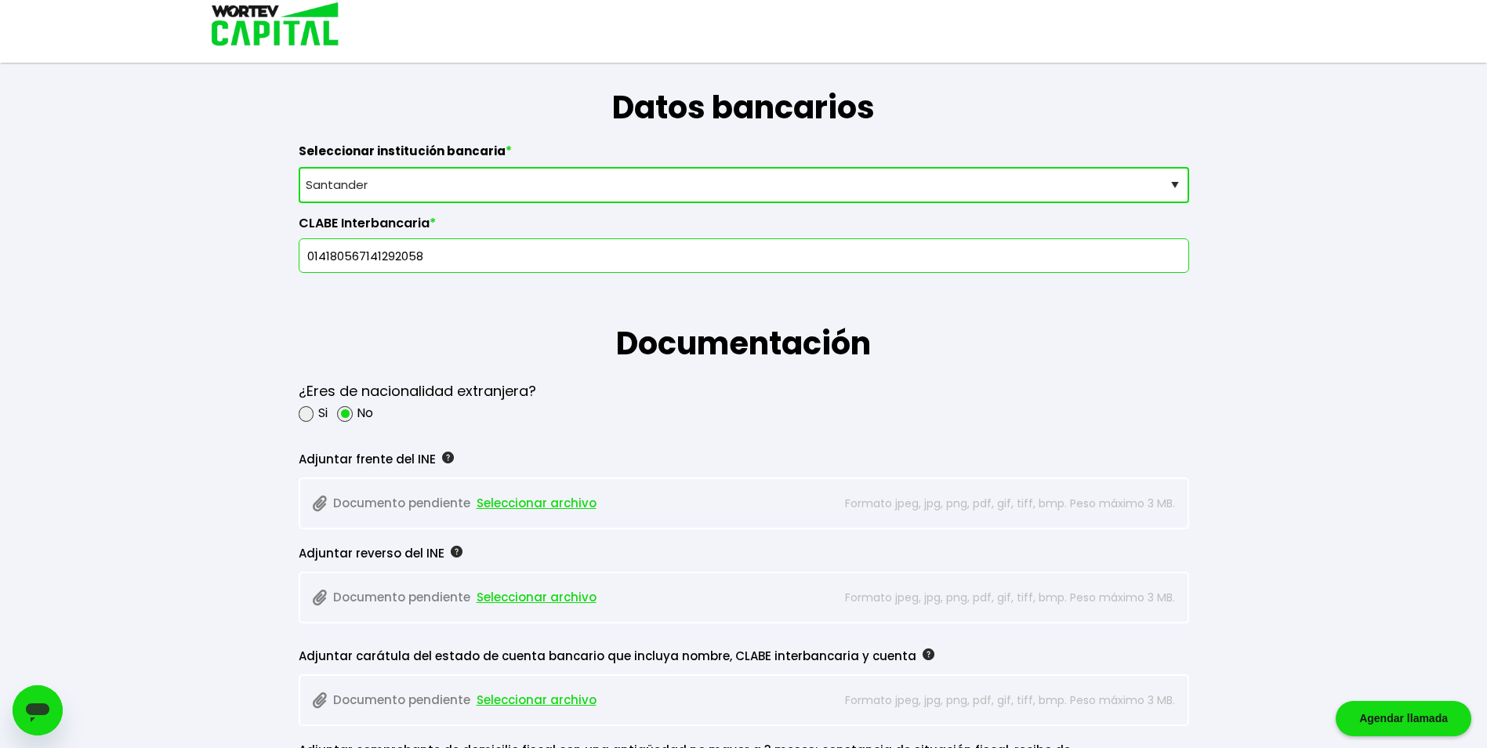
type input "014180567141292058"
click at [503, 507] on span "Seleccionar archivo" at bounding box center [536, 503] width 120 height 24
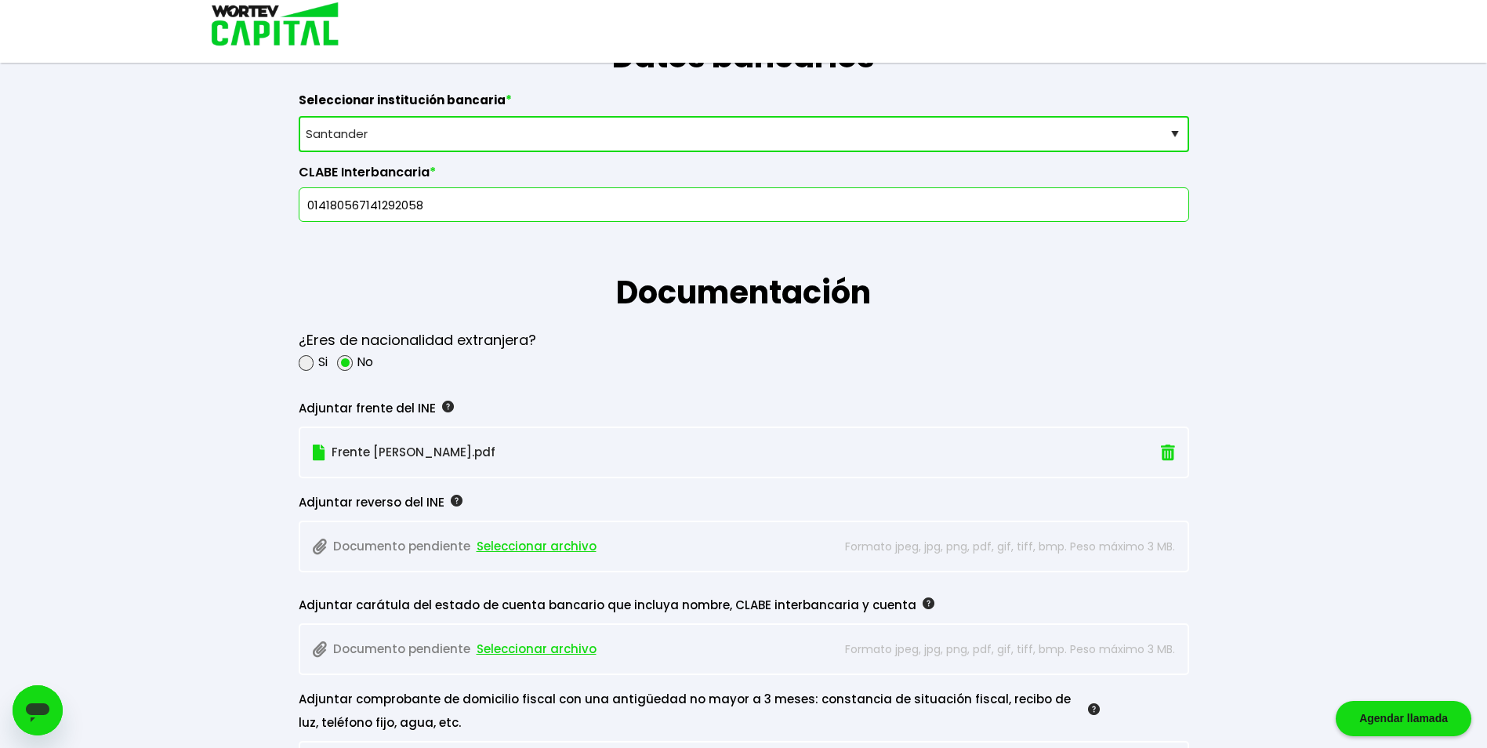
scroll to position [1097, 0]
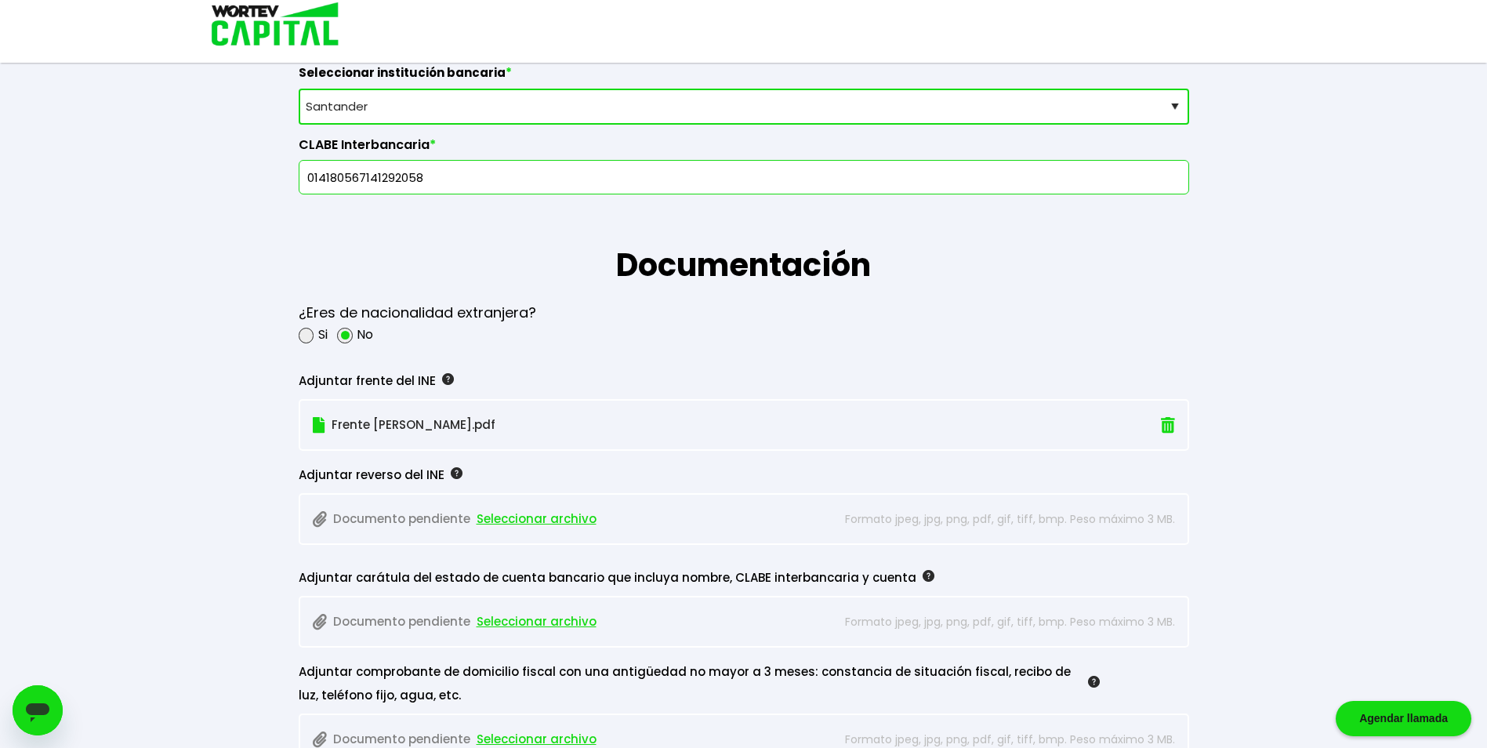
click at [528, 518] on span "Seleccionar archivo" at bounding box center [536, 519] width 120 height 24
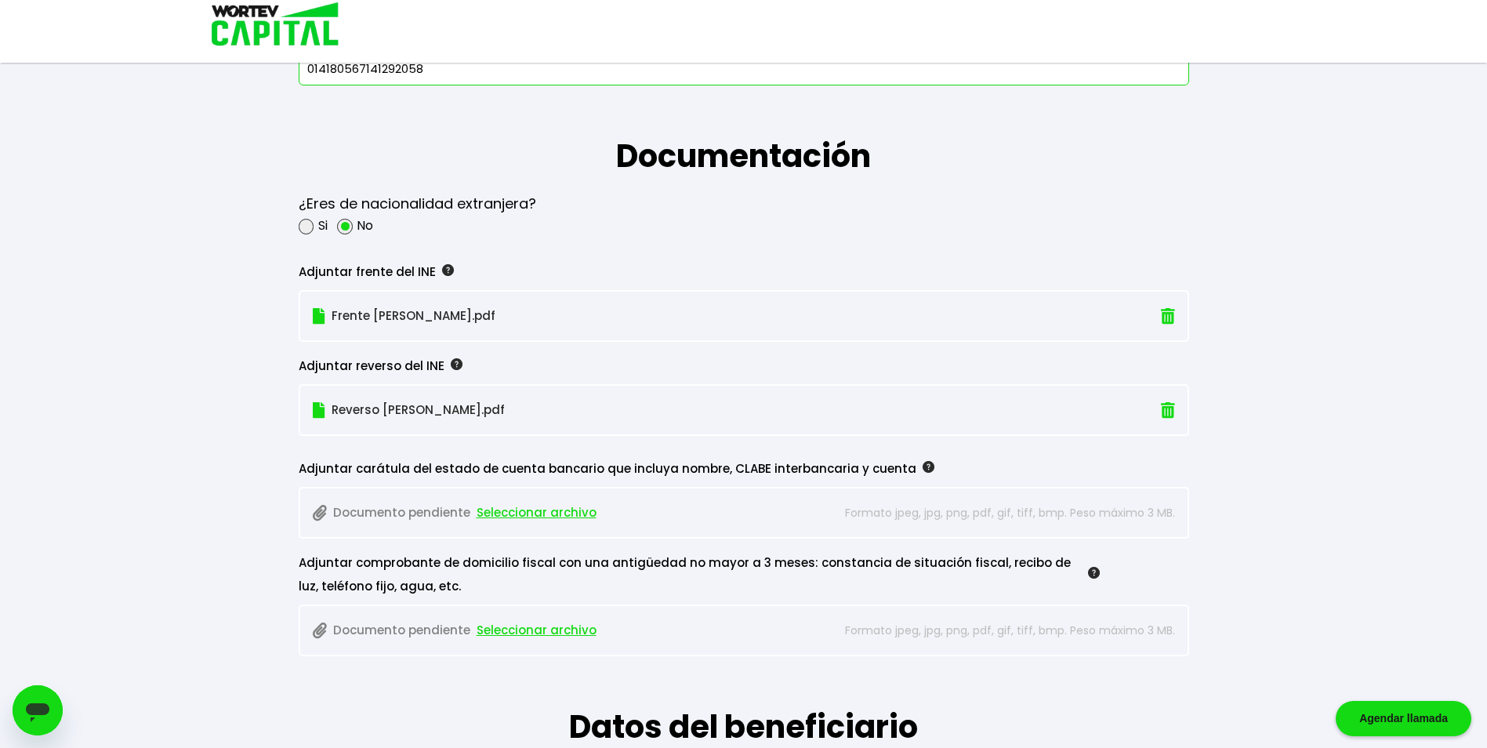
scroll to position [1254, 0]
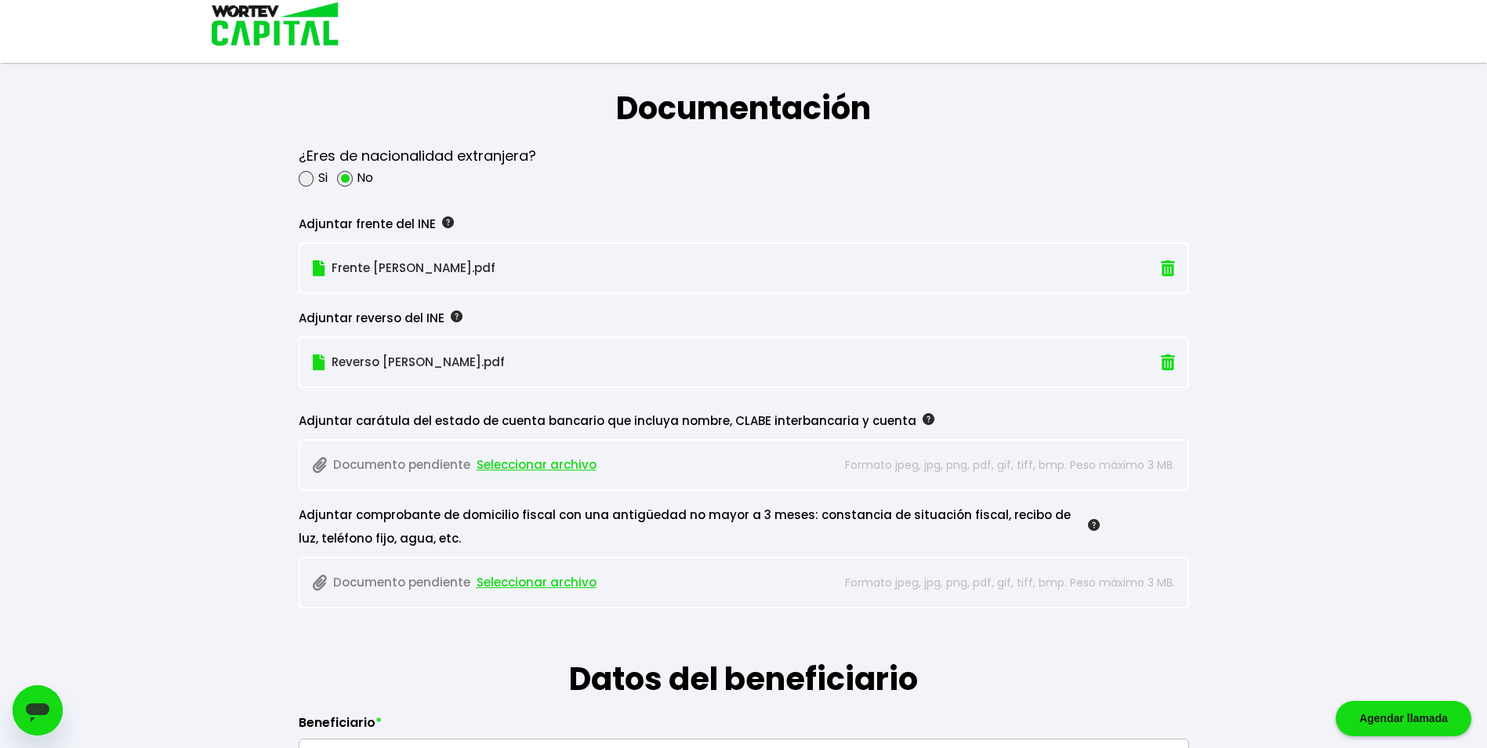
click at [570, 582] on span "Seleccionar archivo" at bounding box center [536, 583] width 120 height 24
click at [531, 462] on span "Seleccionar archivo" at bounding box center [536, 465] width 120 height 24
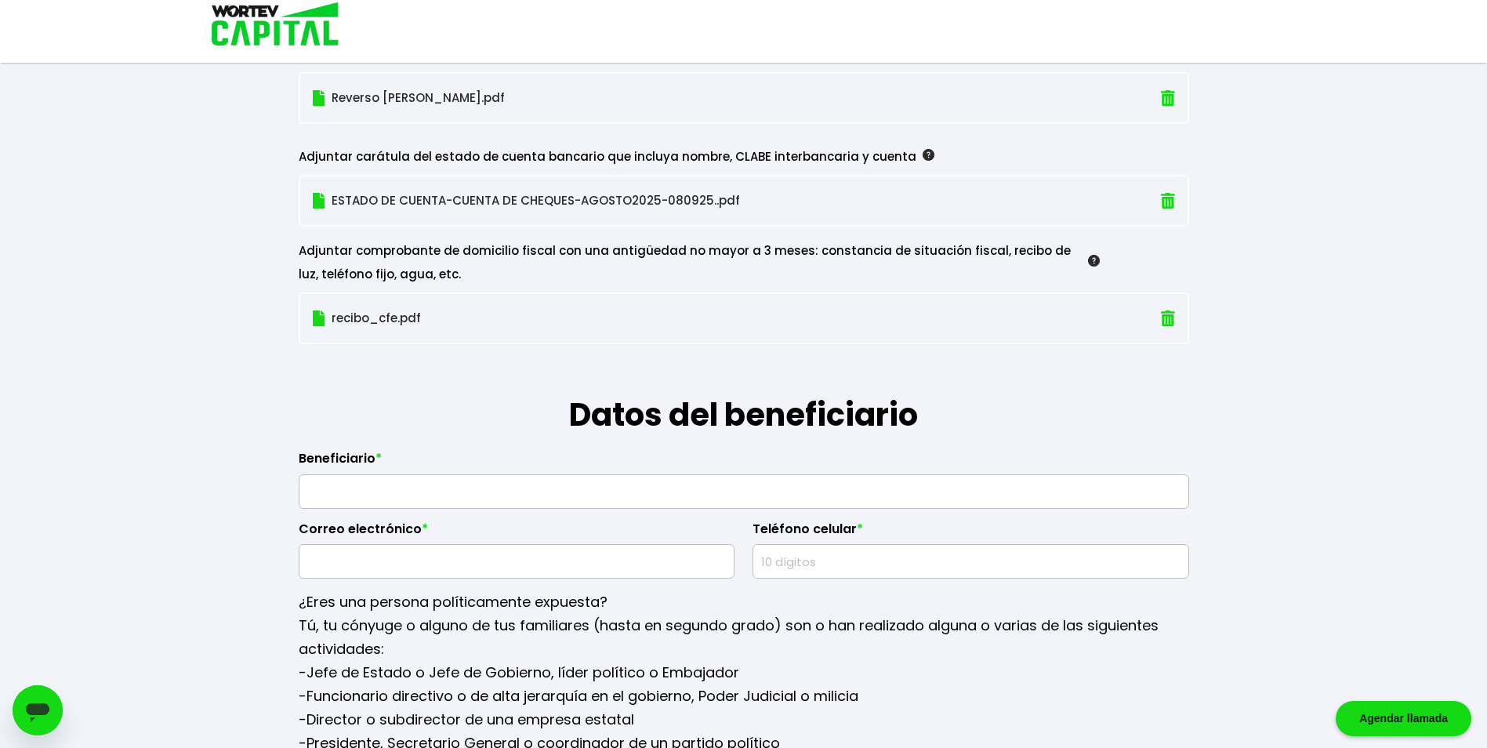
scroll to position [1567, 0]
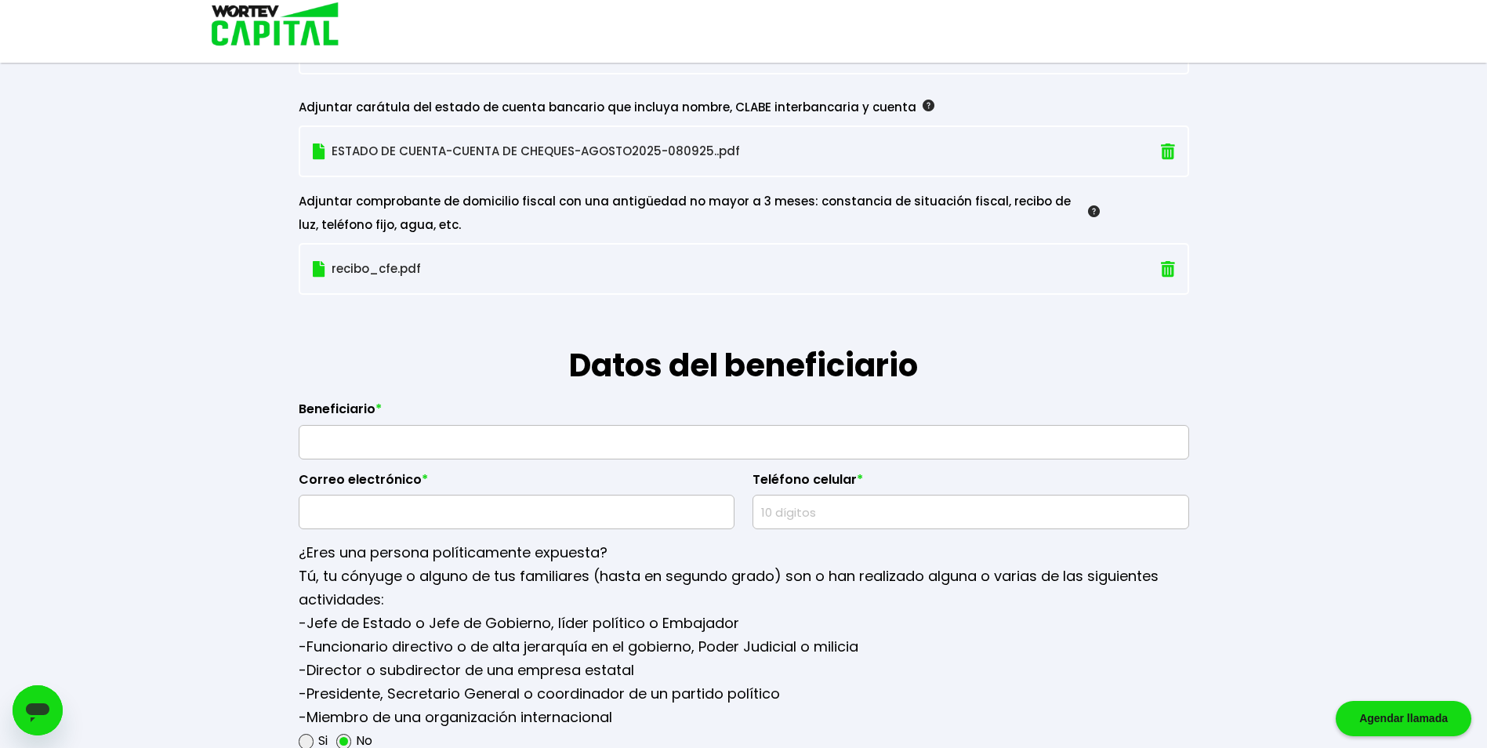
click at [463, 449] on input "text" at bounding box center [744, 442] width 876 height 33
type input "[PERSON_NAME]"
click at [398, 522] on input "text" at bounding box center [517, 511] width 422 height 33
type input "[EMAIL_ADDRESS][DOMAIN_NAME]"
click at [784, 519] on input "text" at bounding box center [970, 511] width 422 height 33
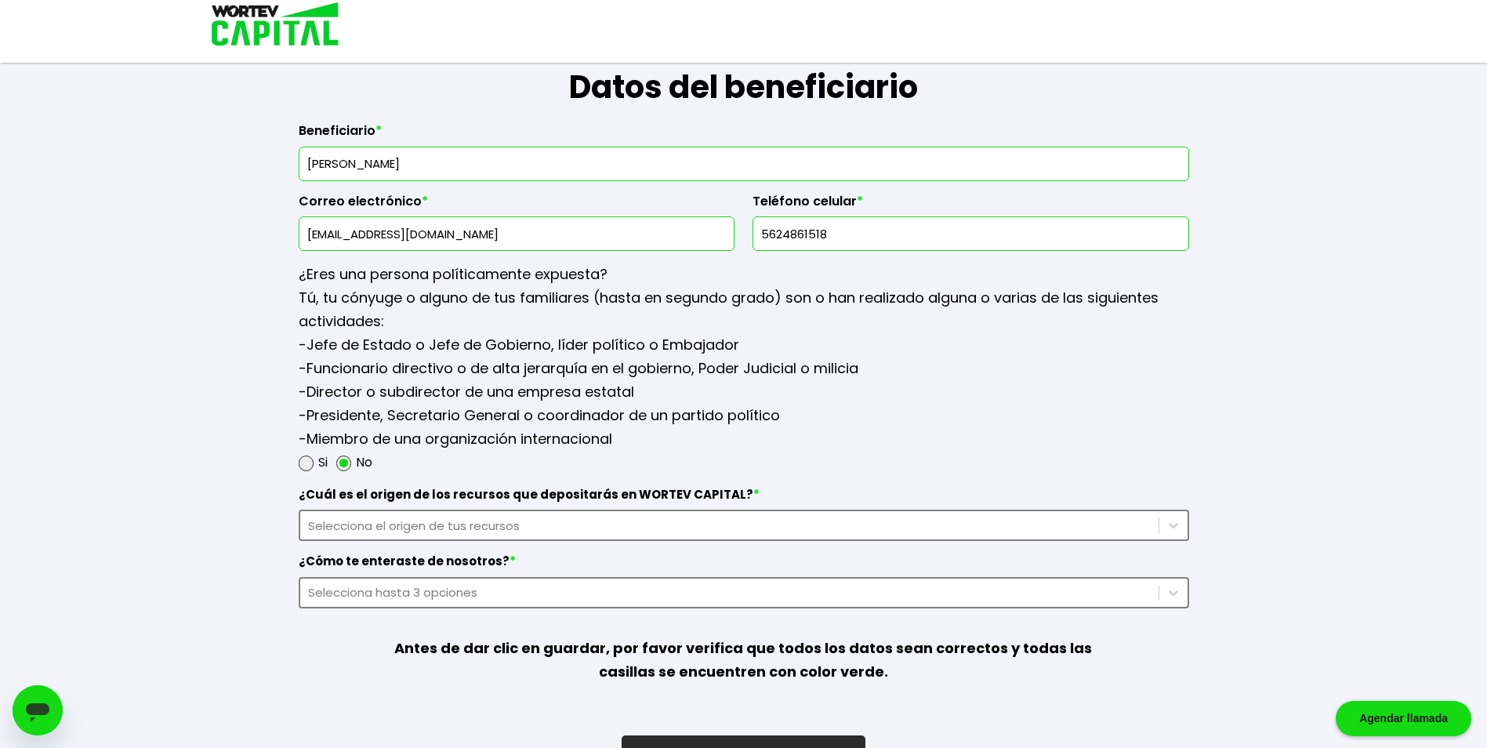
scroll to position [1881, 0]
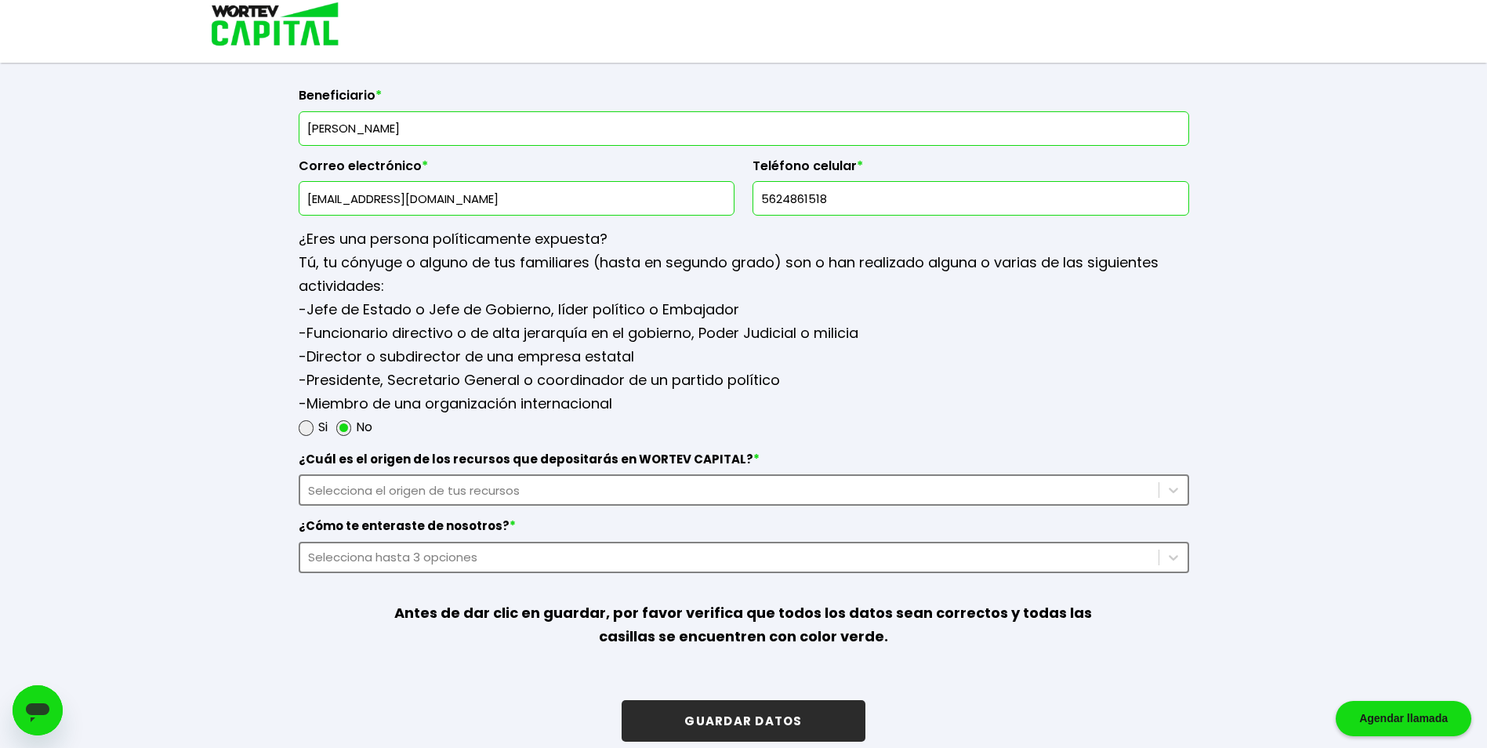
type input "5624861518"
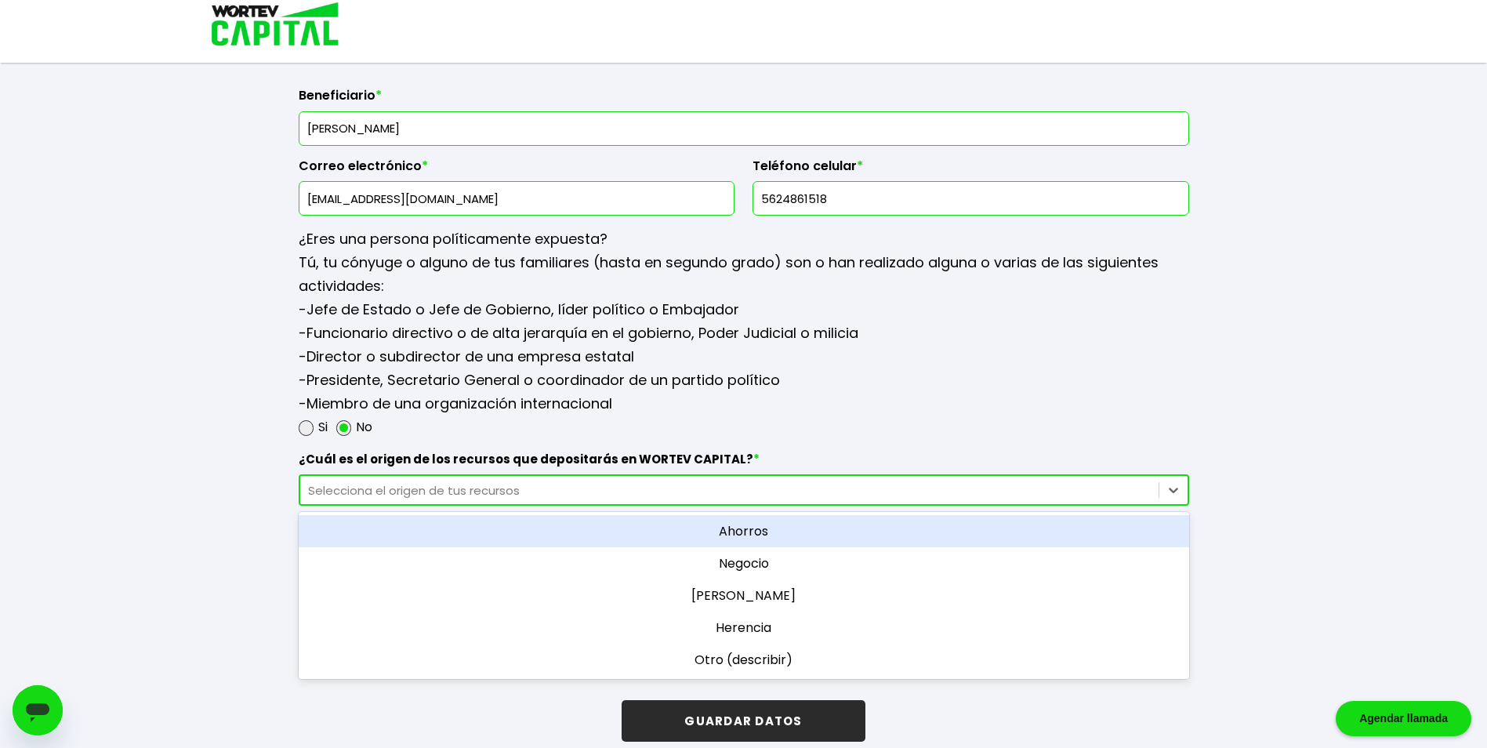
click at [426, 487] on div "Selecciona el origen de tus recursos" at bounding box center [729, 490] width 842 height 18
click at [756, 531] on div "Ahorros" at bounding box center [744, 531] width 890 height 32
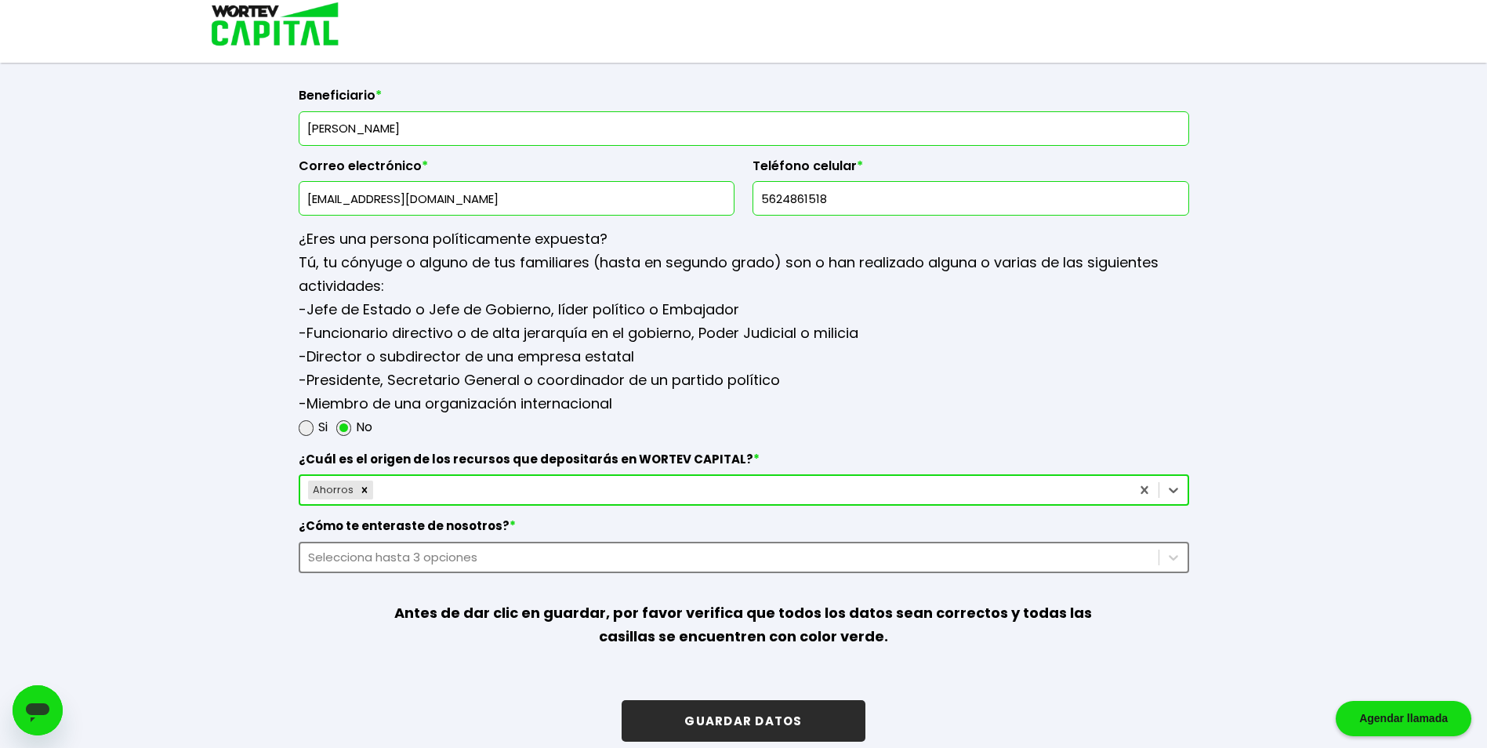
click at [633, 491] on div "Ahorros" at bounding box center [715, 489] width 830 height 25
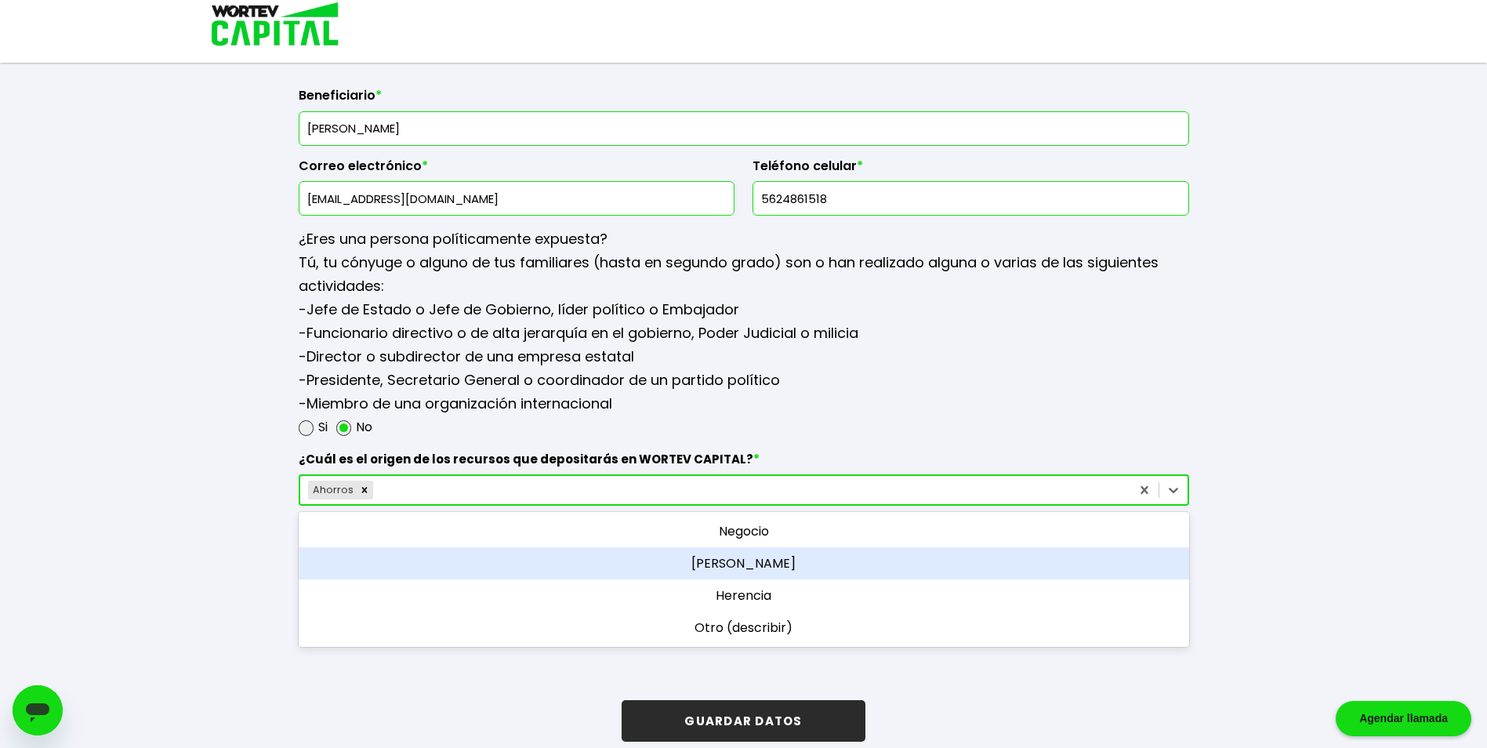
click at [770, 568] on div "[PERSON_NAME]" at bounding box center [744, 563] width 890 height 32
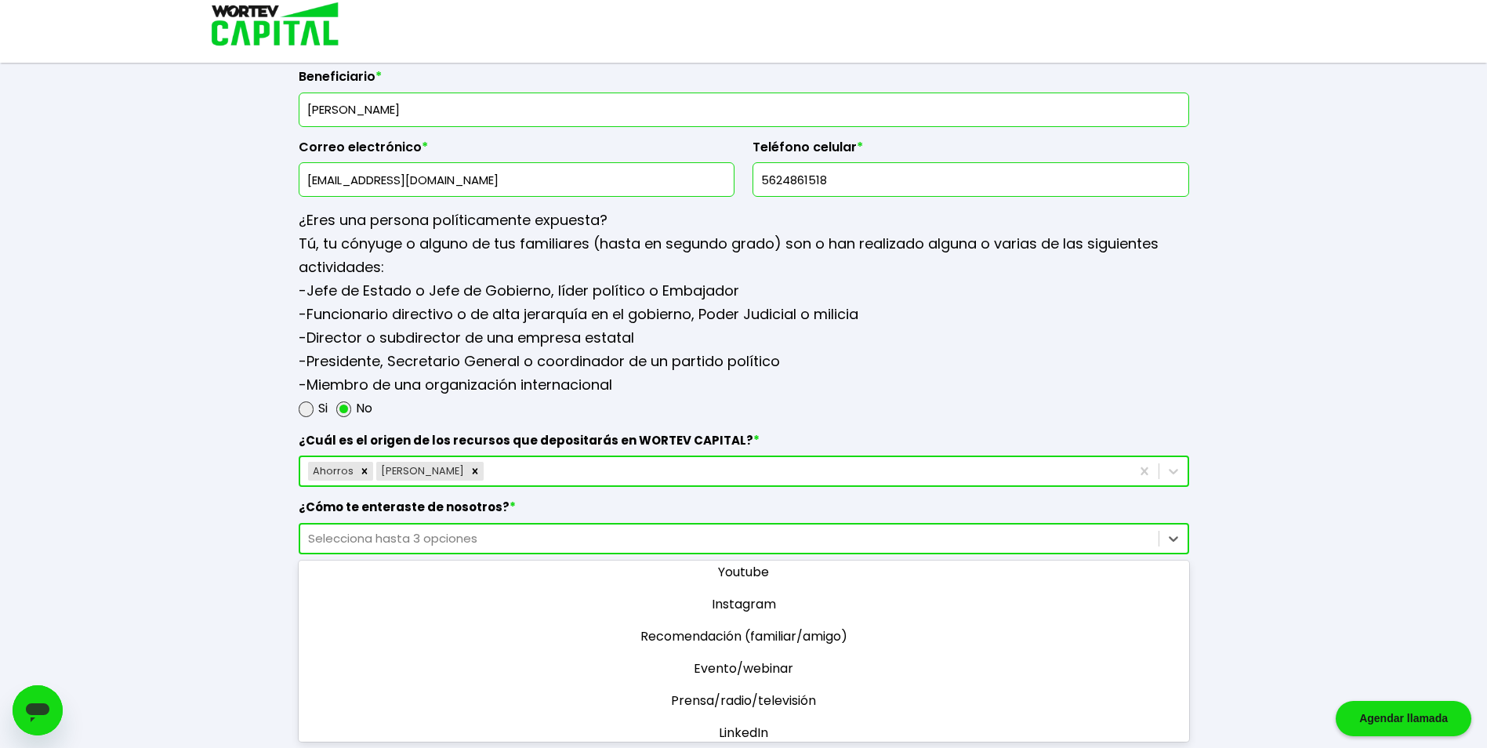
scroll to position [0, 0]
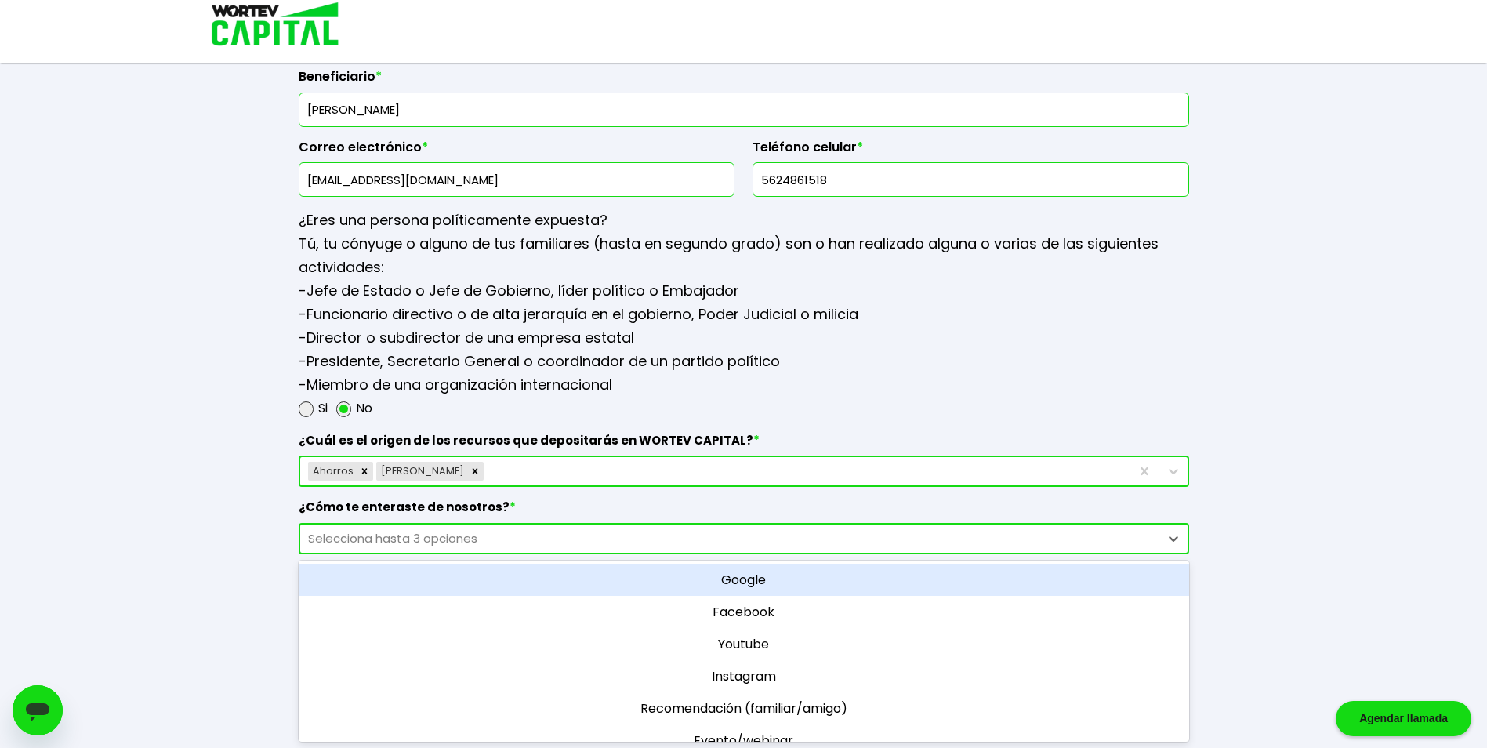
click at [748, 582] on div "Google" at bounding box center [744, 579] width 890 height 32
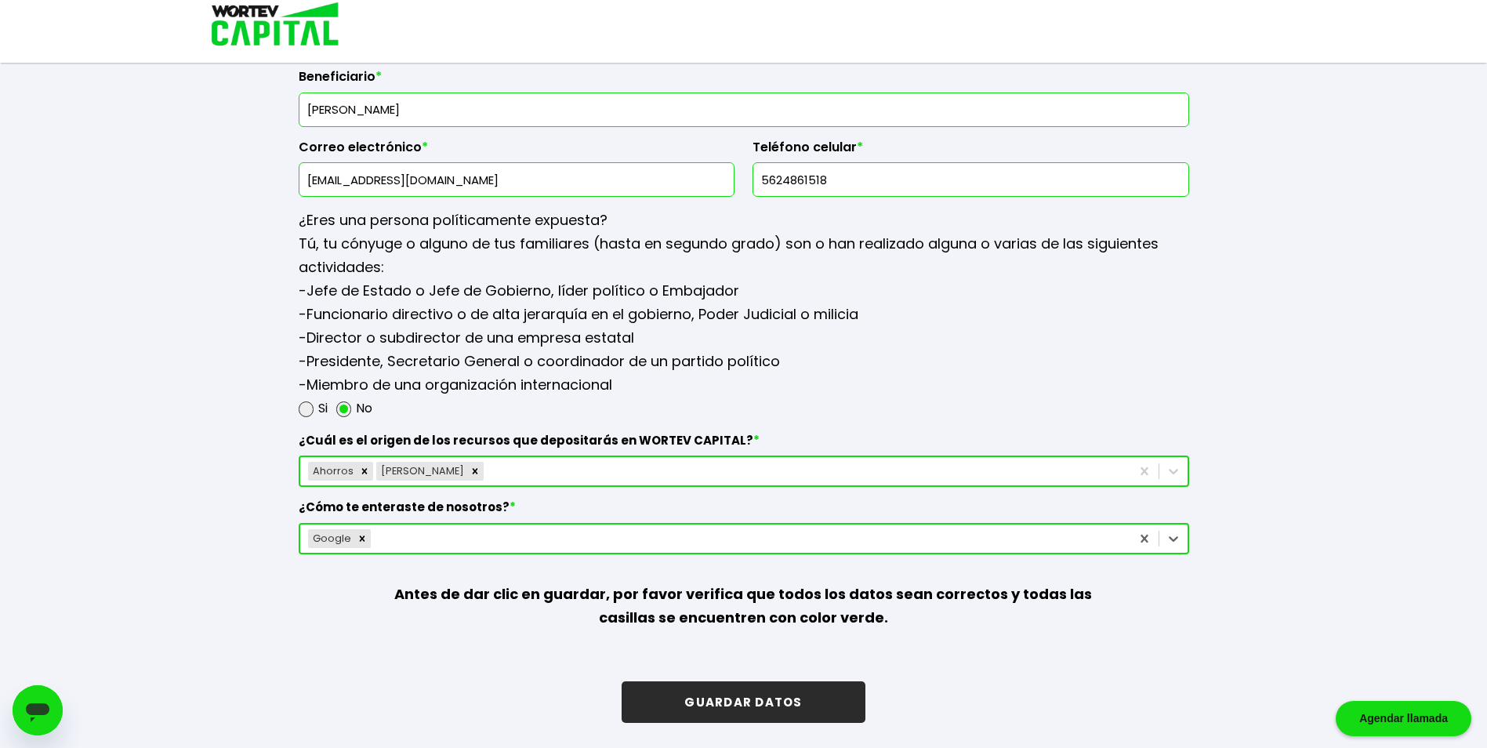
click at [794, 705] on button "GUARDAR DATOS" at bounding box center [742, 702] width 243 height 42
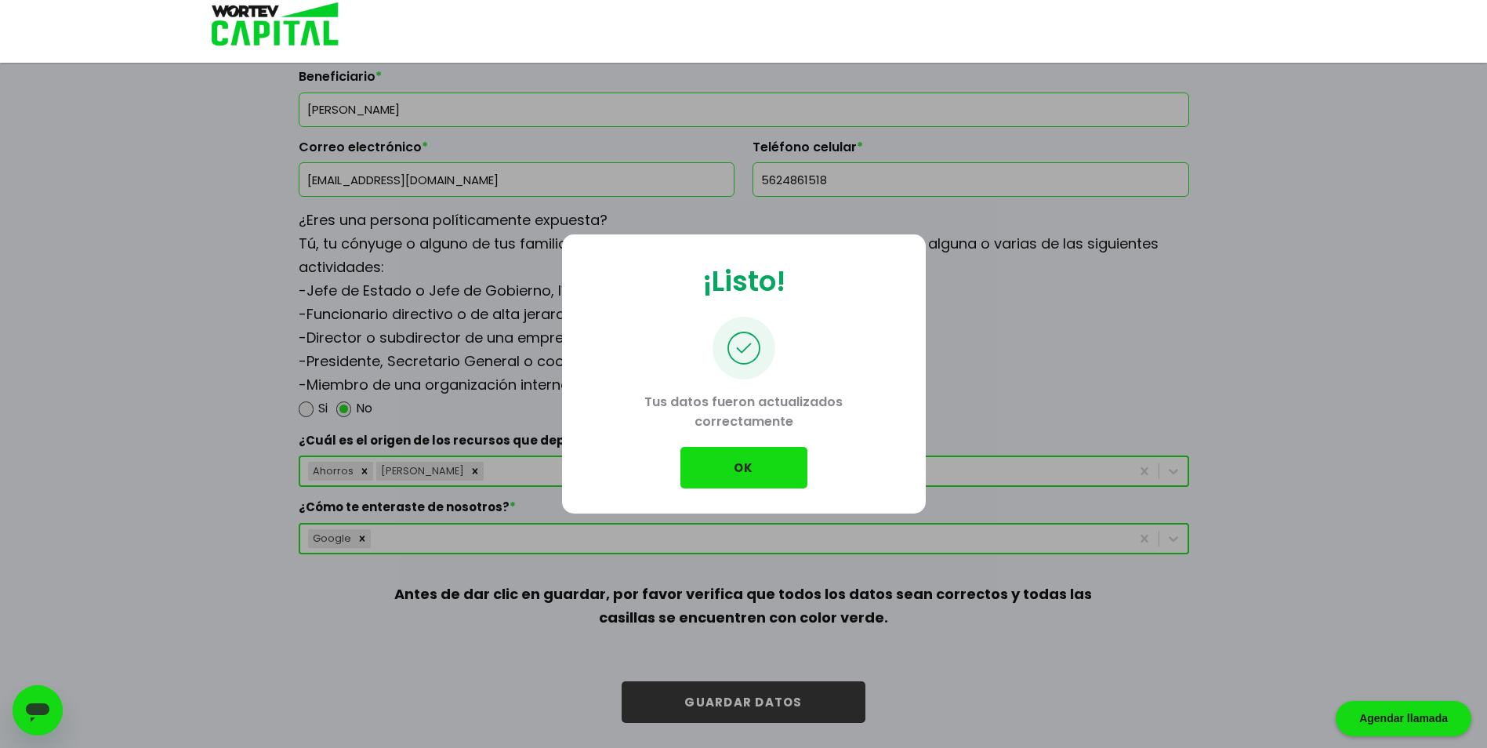
click at [755, 472] on button "OK" at bounding box center [743, 468] width 127 height 42
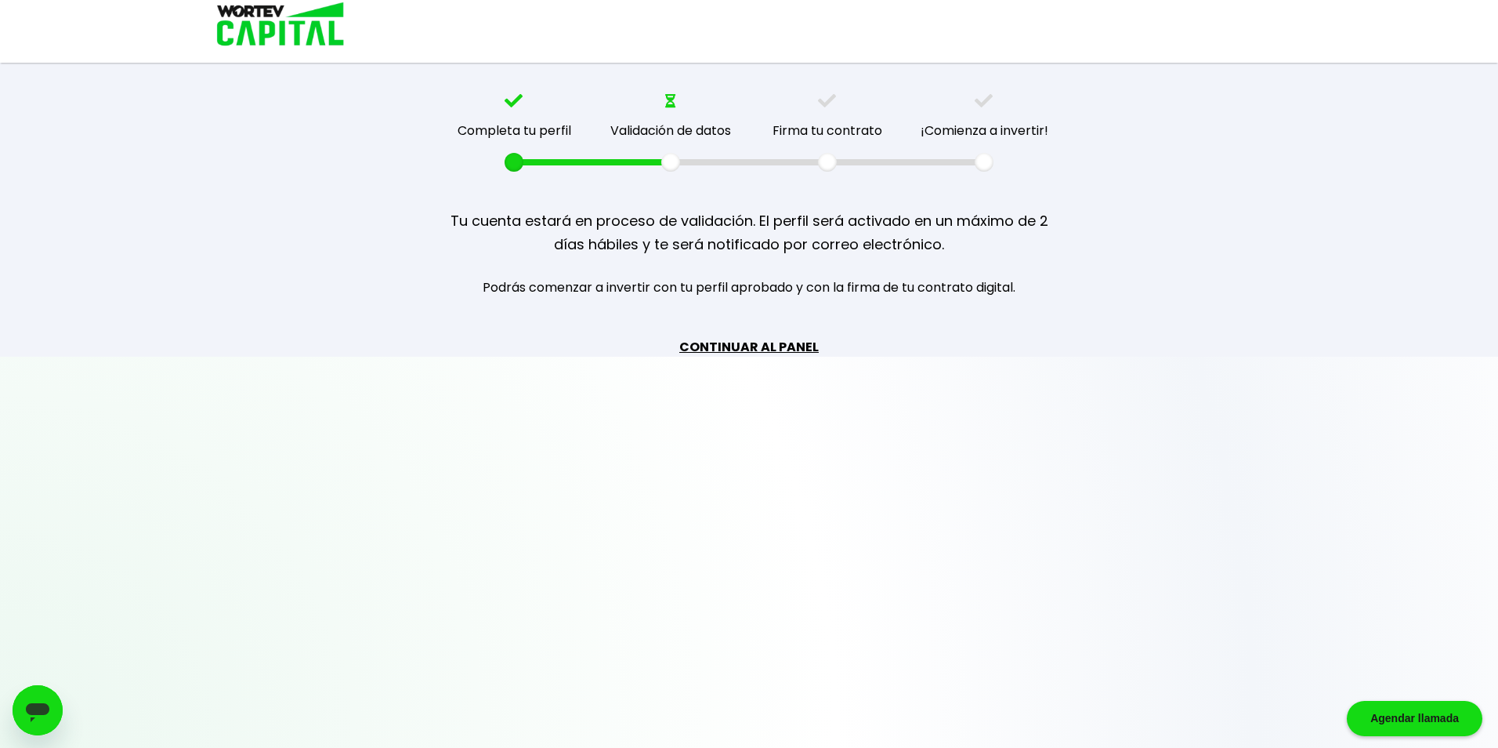
click at [735, 350] on link "CONTINUAR AL PANEL" at bounding box center [748, 347] width 139 height 20
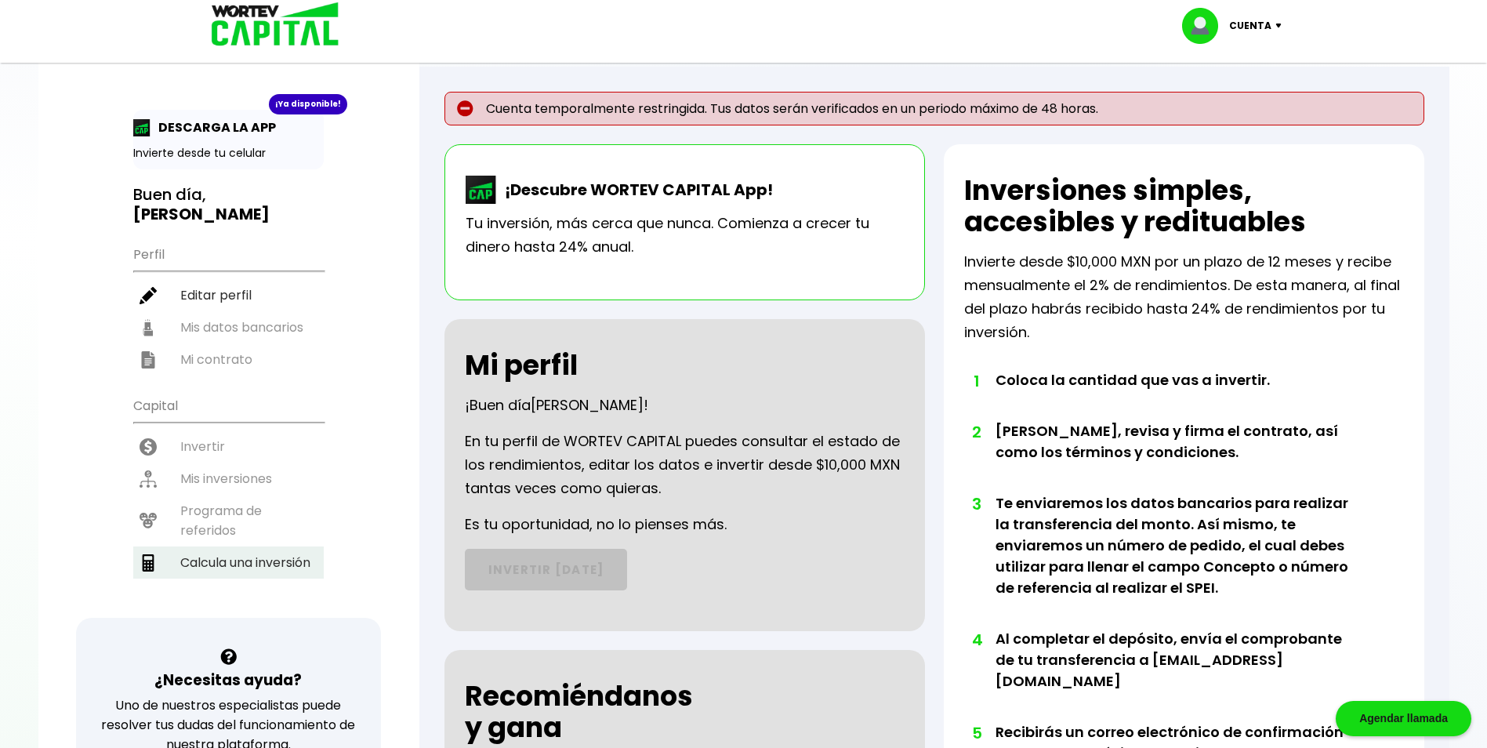
click at [245, 546] on li "Calcula una inversión" at bounding box center [228, 562] width 190 height 32
select select "1"
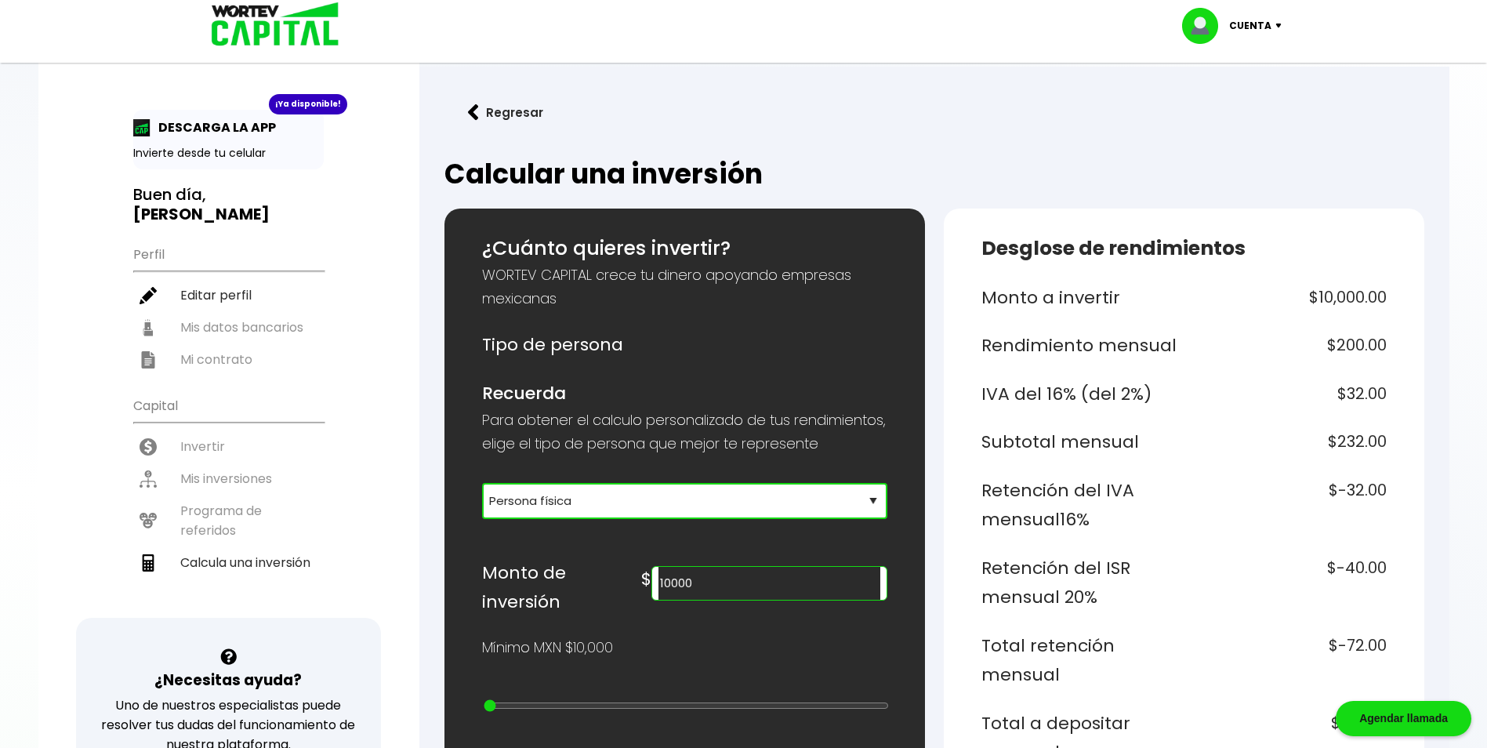
click at [878, 519] on select "Selecciona tu tipo de persona Persona Física que emite factura Persona física P…" at bounding box center [684, 501] width 405 height 36
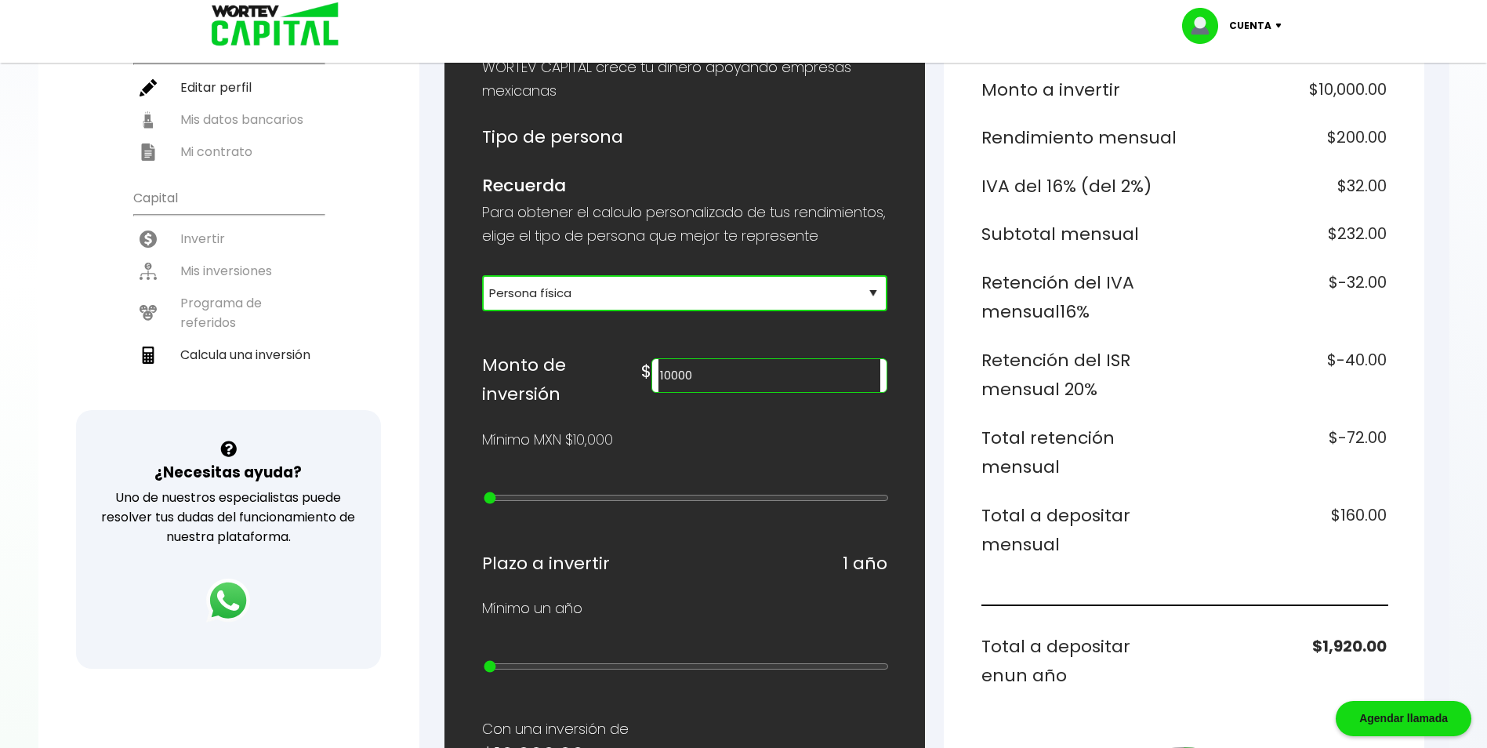
scroll to position [235, 0]
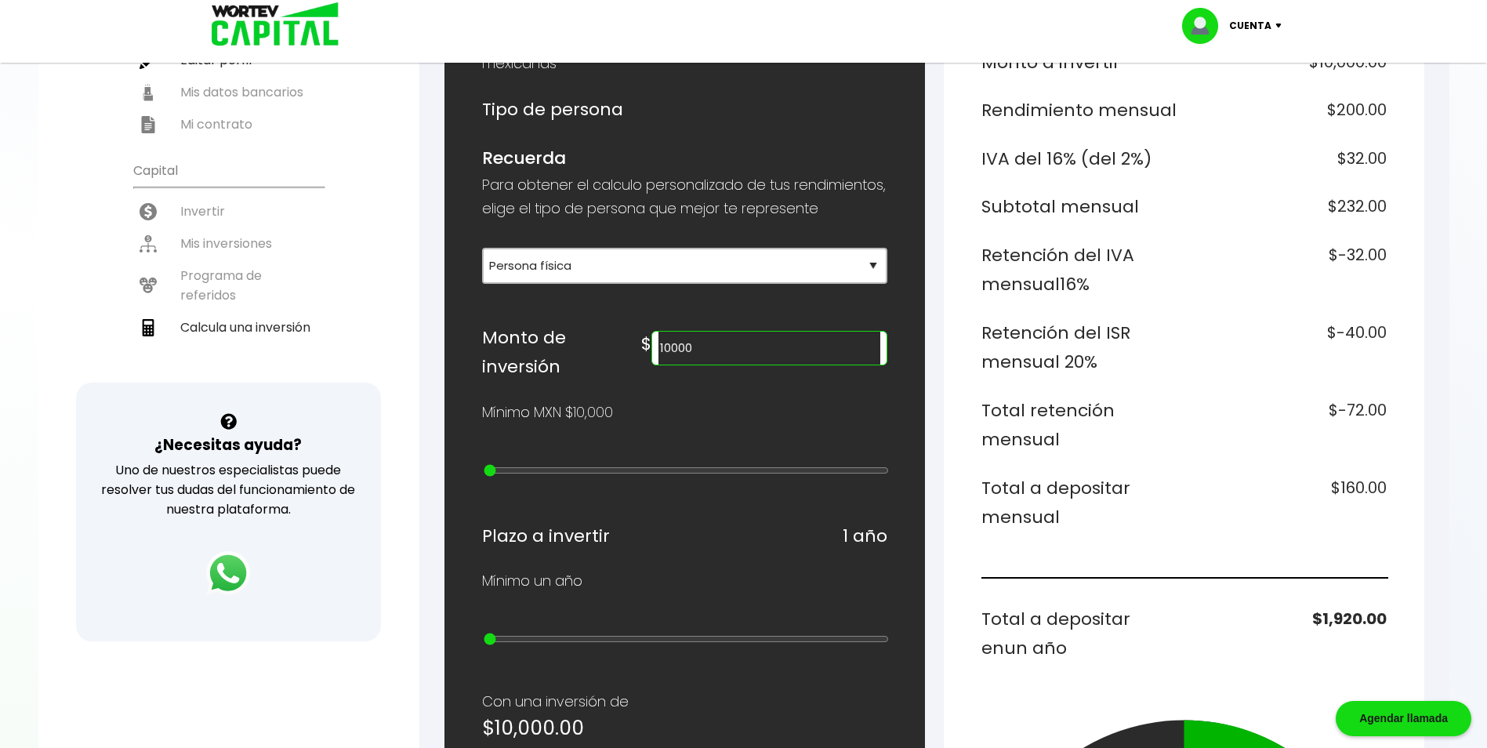
type input "20000"
type input "1"
click at [508, 475] on input "range" at bounding box center [686, 470] width 405 height 13
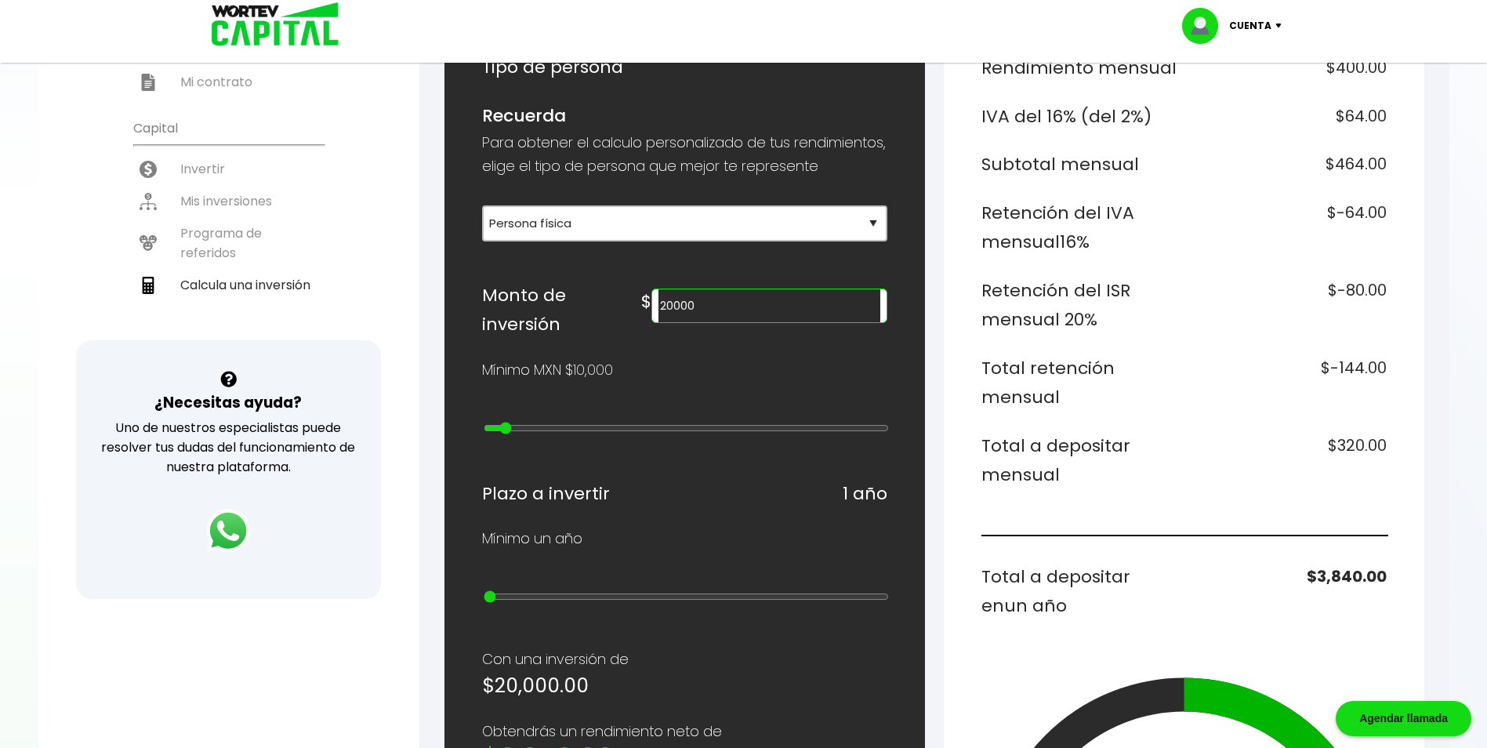
scroll to position [313, 0]
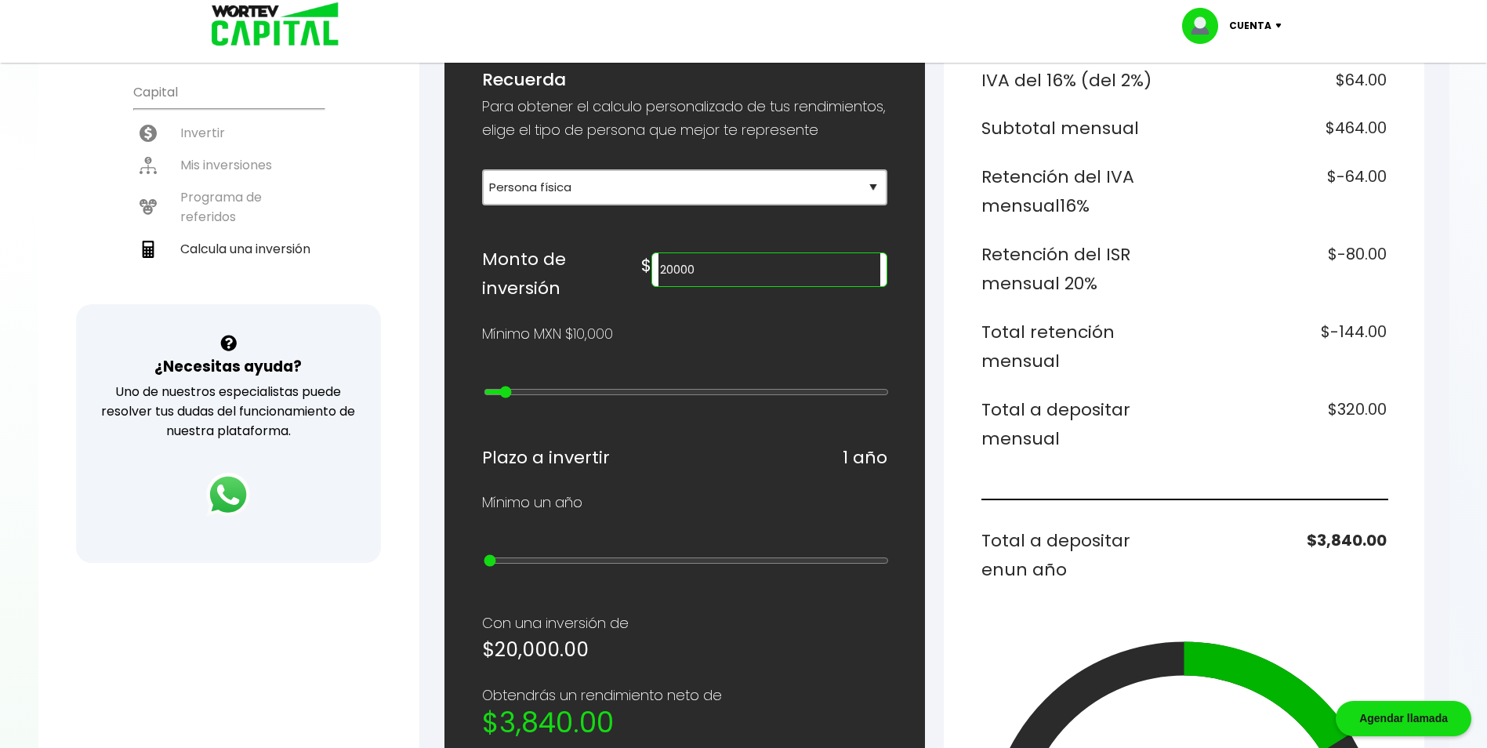
click at [508, 567] on input "range" at bounding box center [686, 560] width 405 height 13
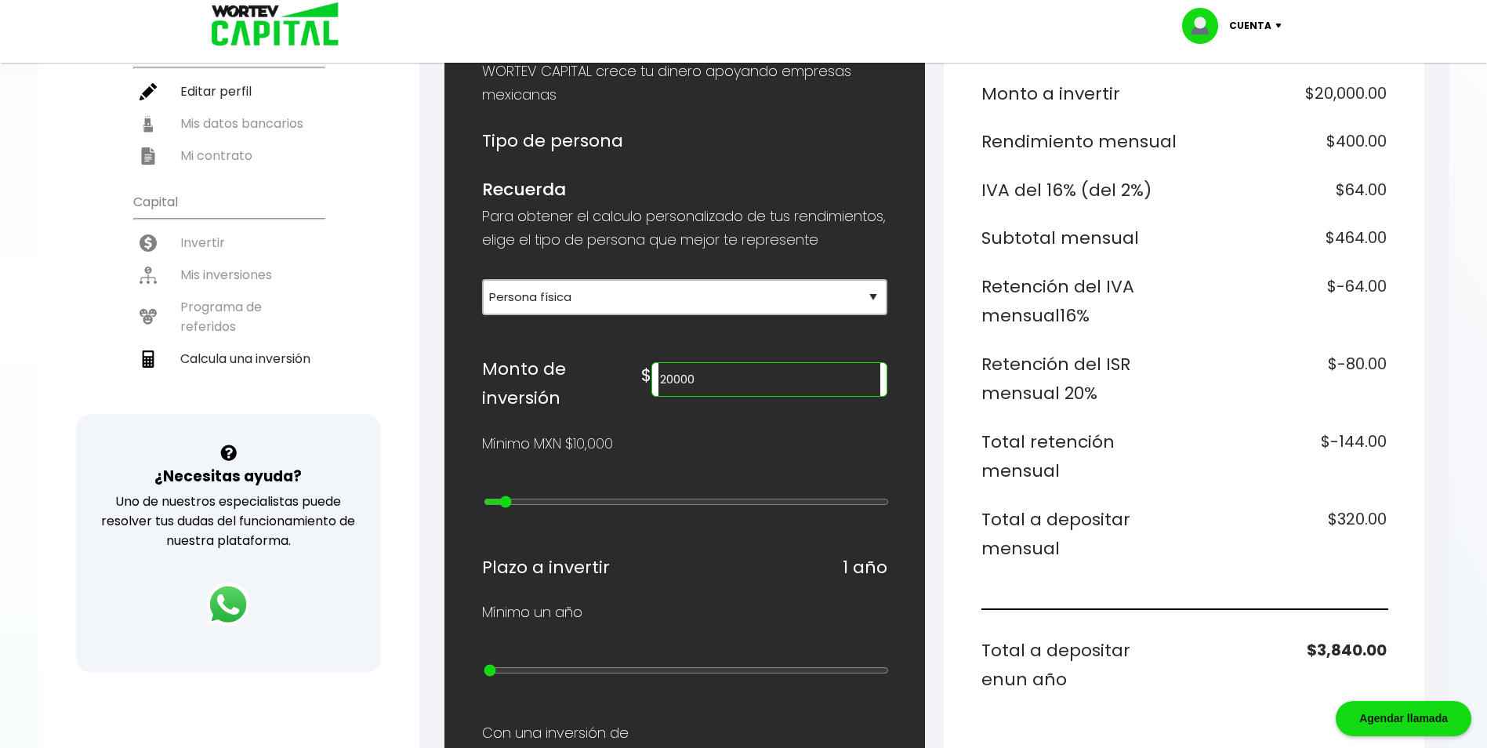
scroll to position [125, 0]
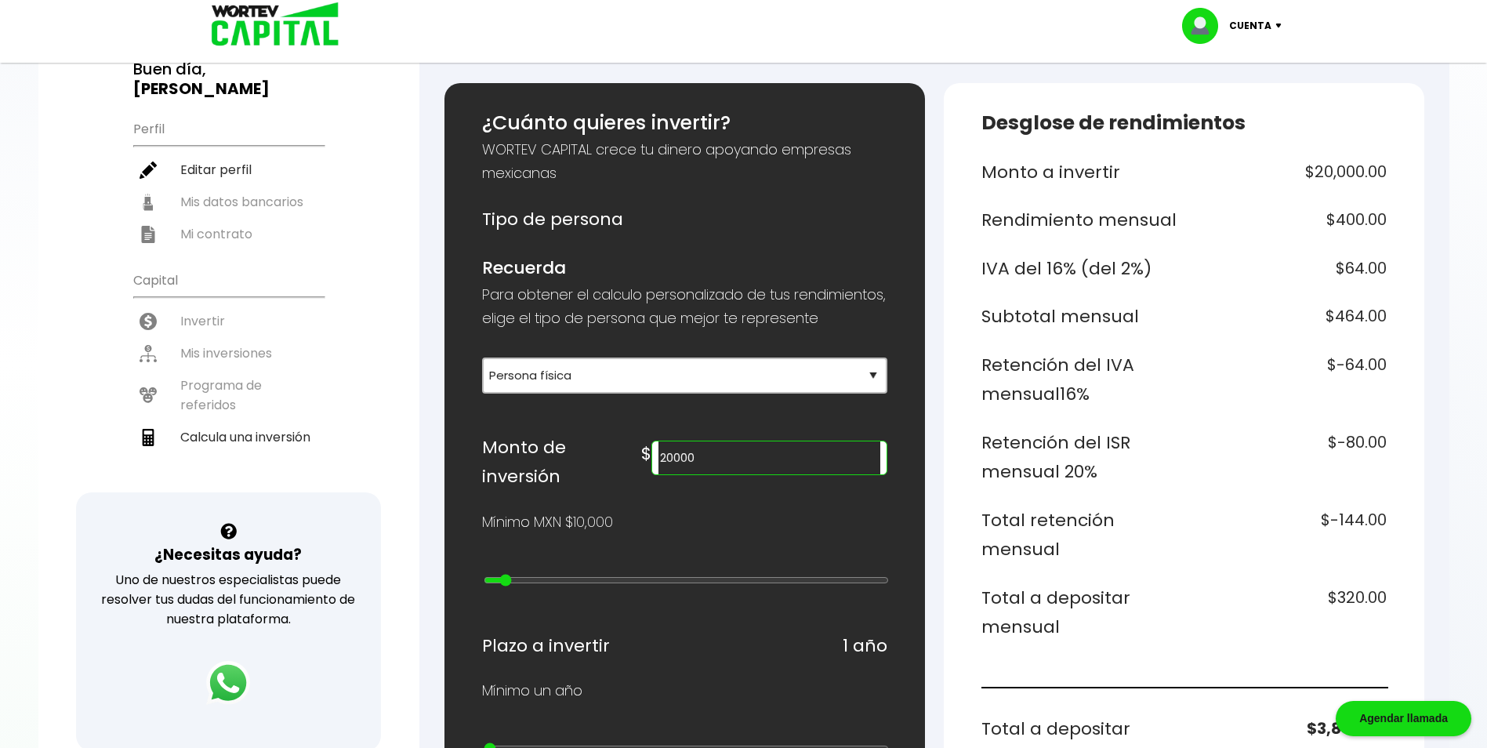
type input "30000"
type input "2"
click at [524, 586] on input "range" at bounding box center [686, 580] width 405 height 13
type input "40000"
type input "3"
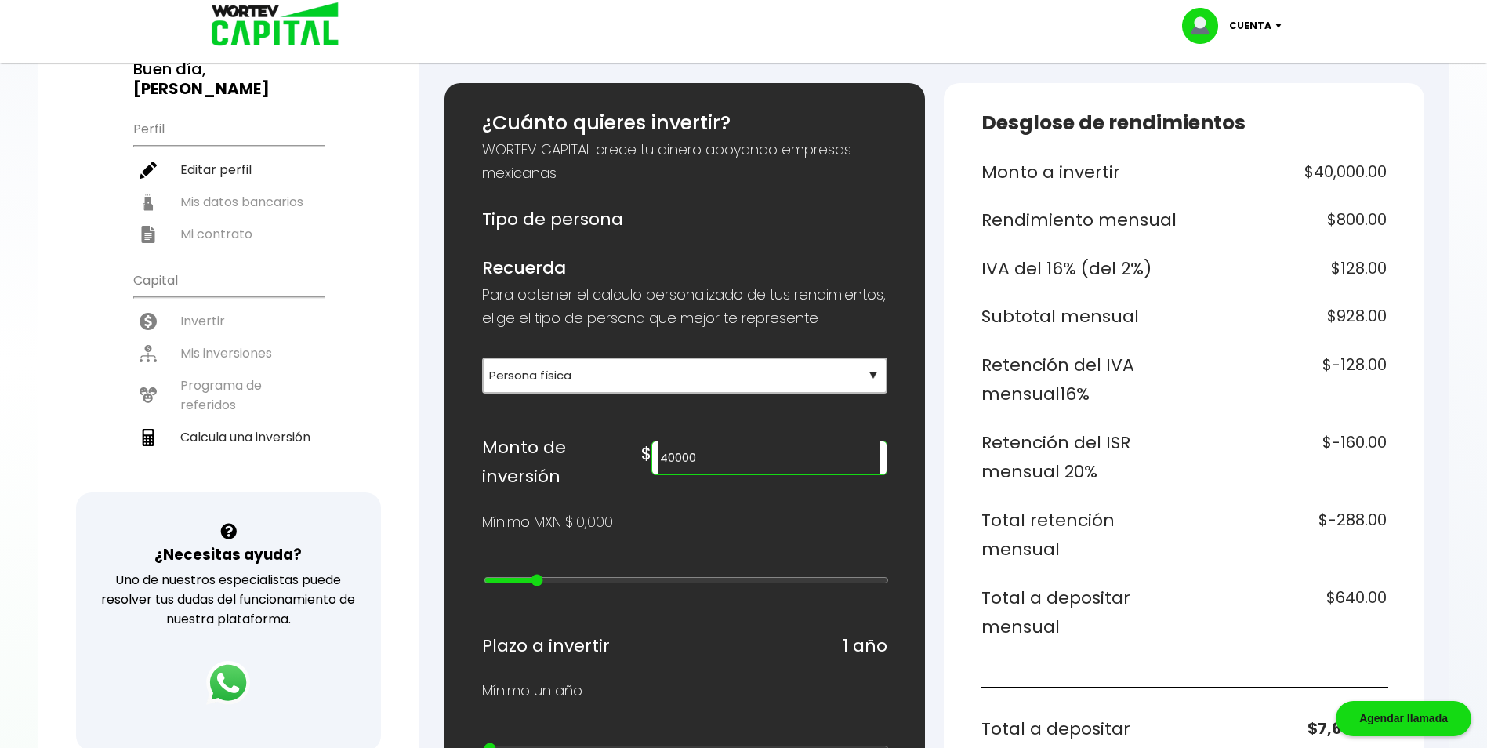
click at [533, 586] on input "range" at bounding box center [686, 580] width 405 height 13
click at [542, 586] on input "range" at bounding box center [686, 580] width 405 height 13
type input "50000"
type input "4"
click at [549, 586] on input "range" at bounding box center [686, 580] width 405 height 13
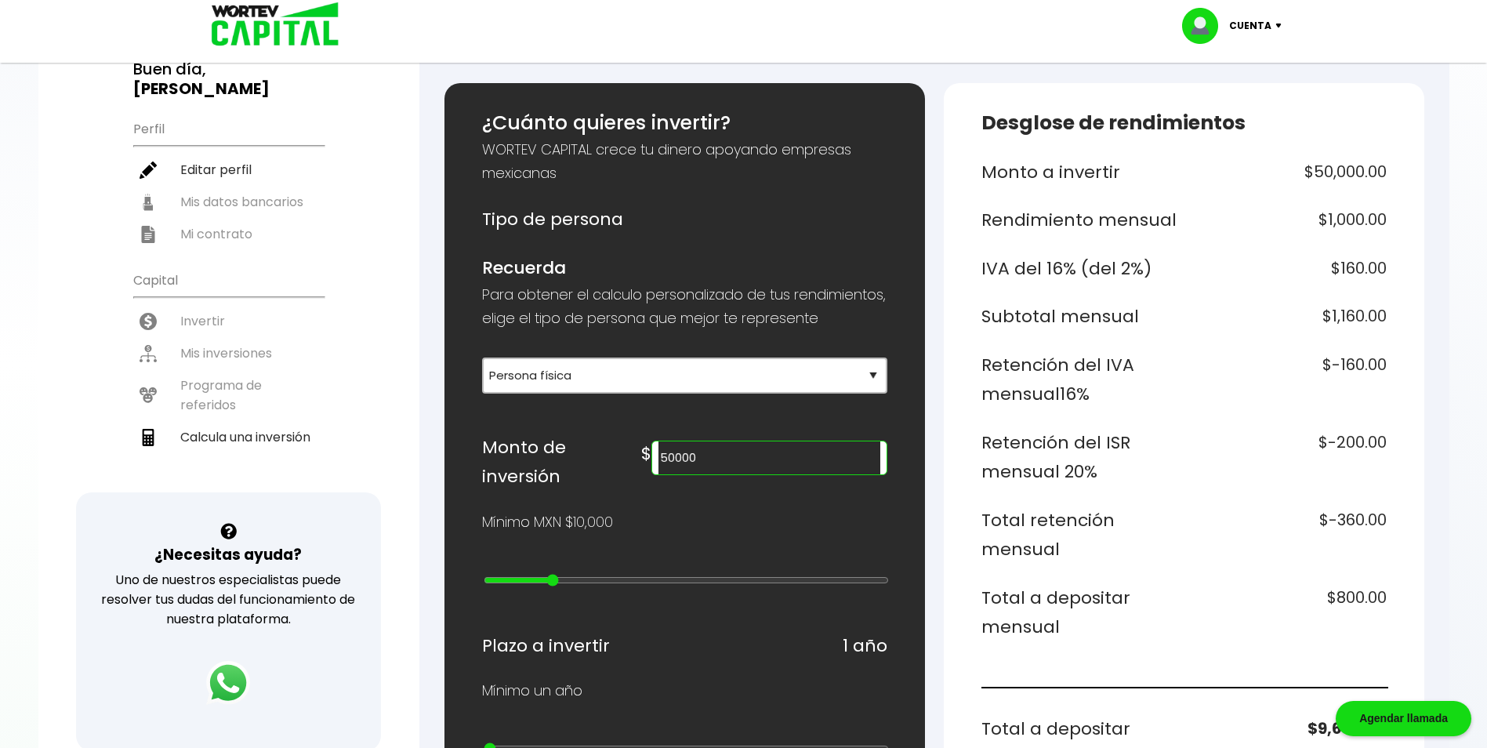
click at [740, 474] on input "50000" at bounding box center [768, 457] width 221 height 33
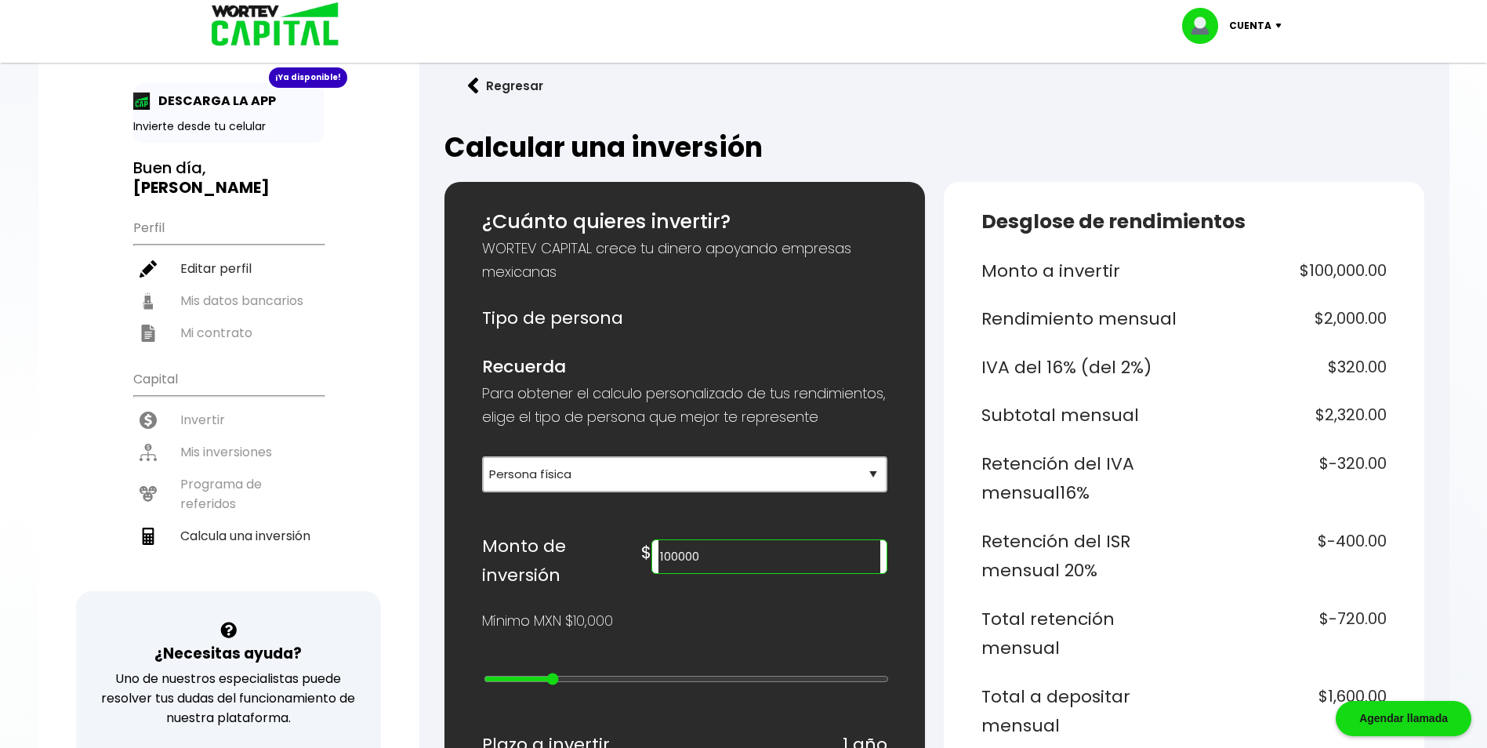
scroll to position [0, 0]
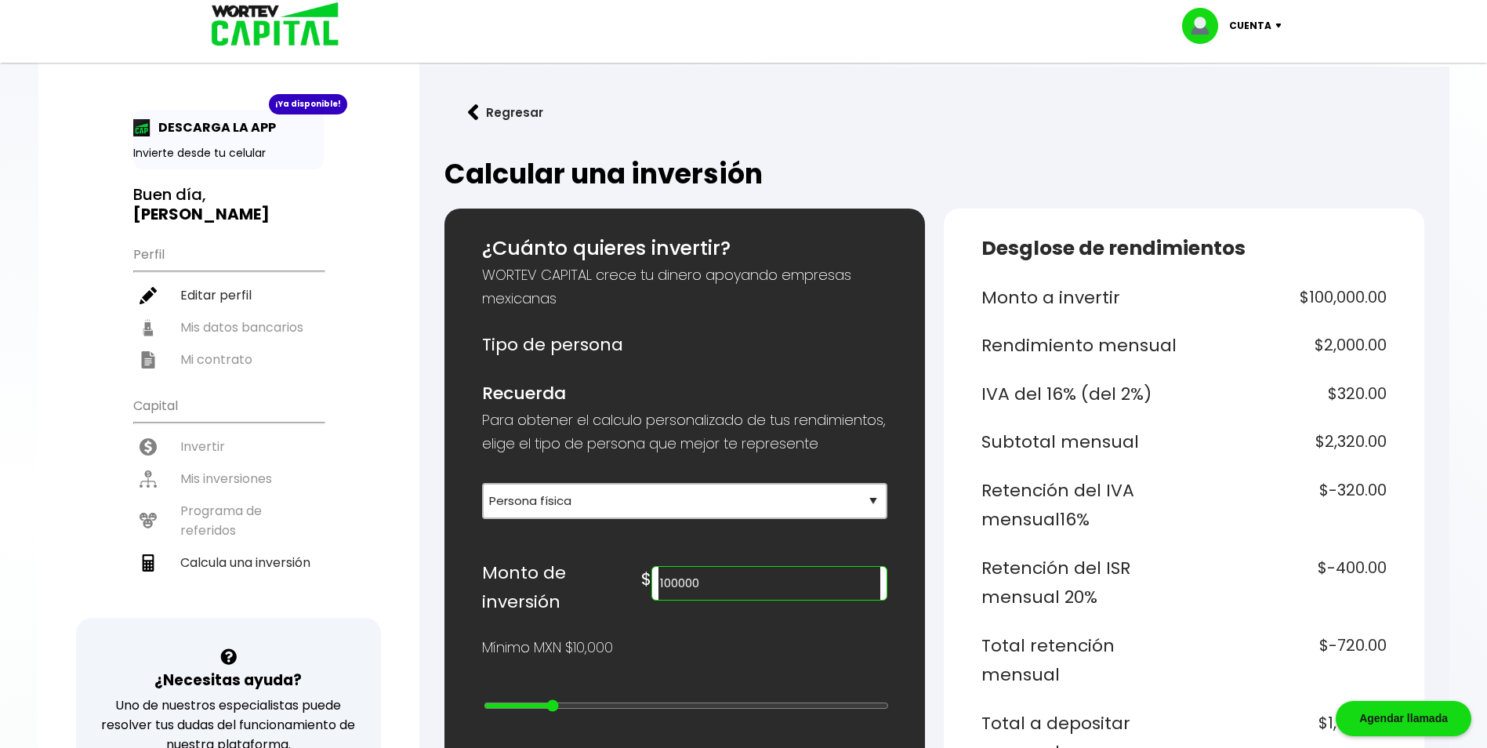
type input "100000"
click at [1279, 27] on img at bounding box center [1281, 26] width 21 height 5
click at [1246, 102] on li "Cerrar sesión" at bounding box center [1233, 105] width 125 height 32
